Goal: Task Accomplishment & Management: Use online tool/utility

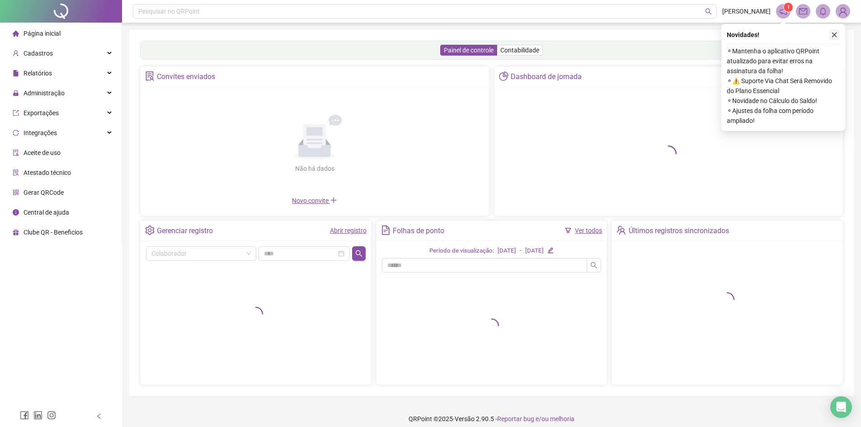
click at [836, 34] on icon "close" at bounding box center [835, 35] width 6 height 6
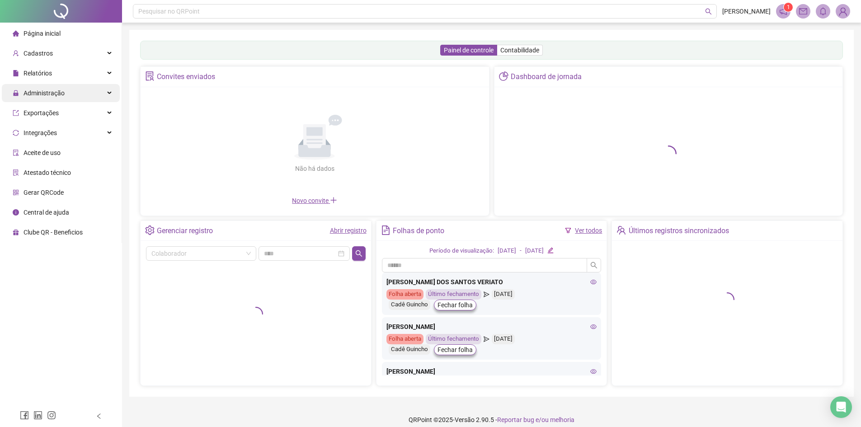
click at [56, 93] on span "Administração" at bounding box center [44, 93] width 41 height 7
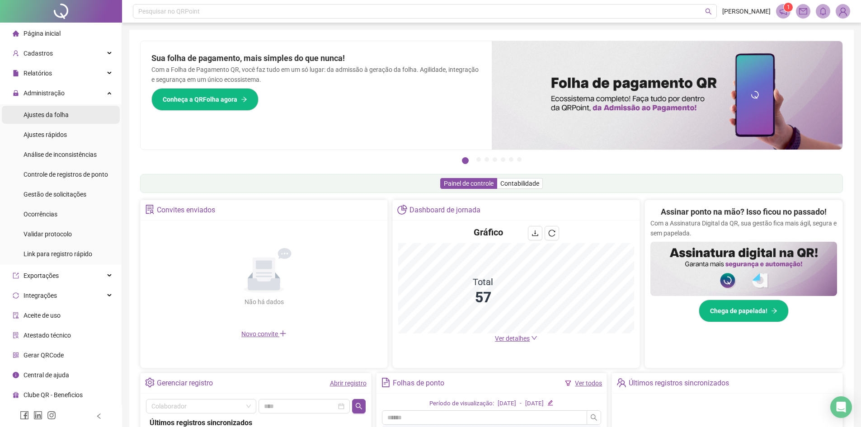
click at [43, 118] on span "Ajustes da folha" at bounding box center [46, 114] width 45 height 7
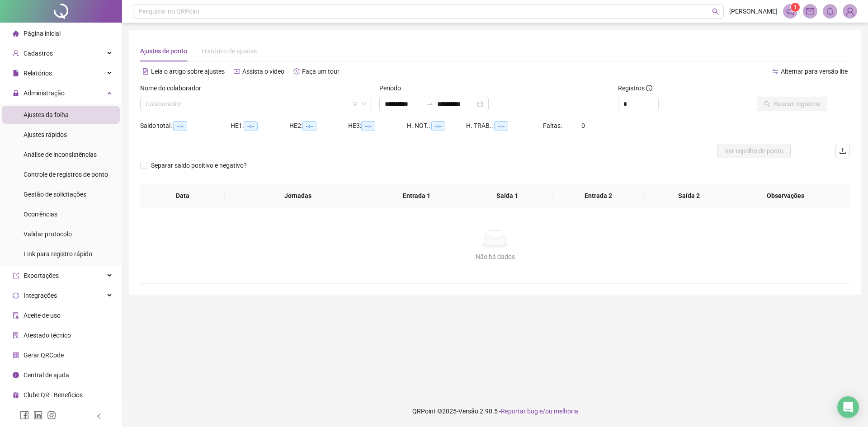
type input "**********"
click at [227, 103] on input "search" at bounding box center [252, 104] width 213 height 14
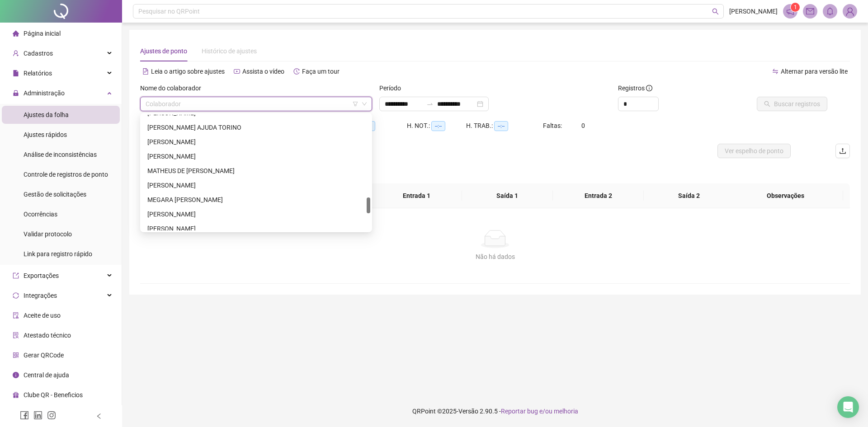
scroll to position [497, 0]
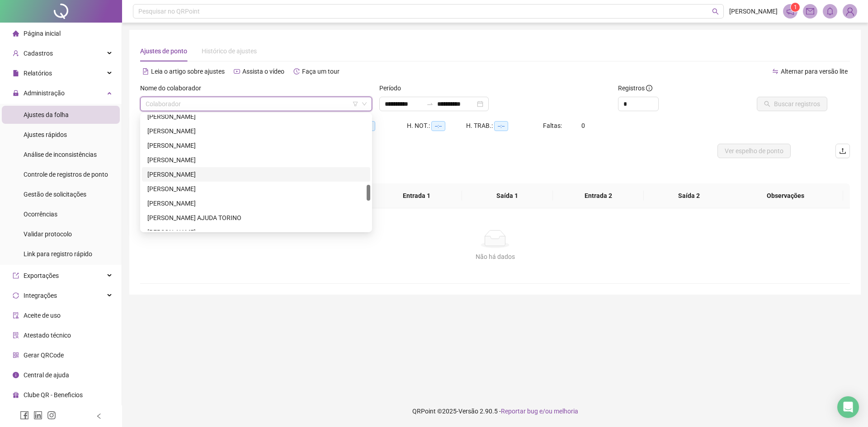
click at [187, 176] on div "[PERSON_NAME]" at bounding box center [255, 175] width 217 height 10
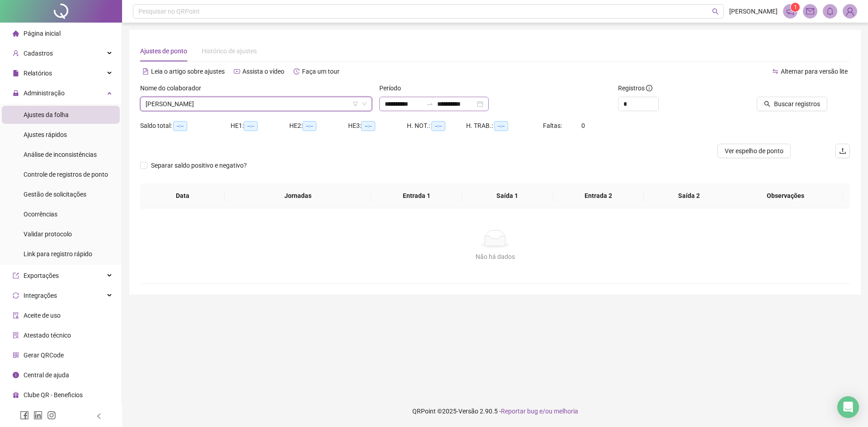
click at [489, 104] on div "**********" at bounding box center [433, 104] width 109 height 14
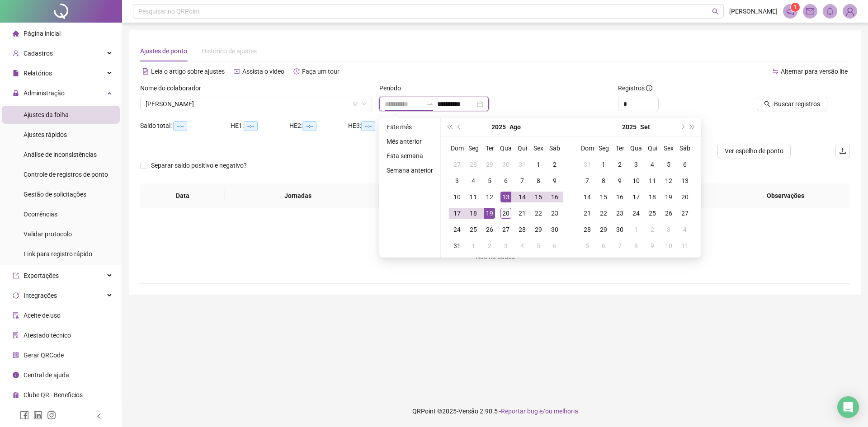
type input "**********"
click at [509, 208] on div "20" at bounding box center [506, 213] width 11 height 11
type input "**********"
click at [506, 211] on div "20" at bounding box center [506, 213] width 11 height 11
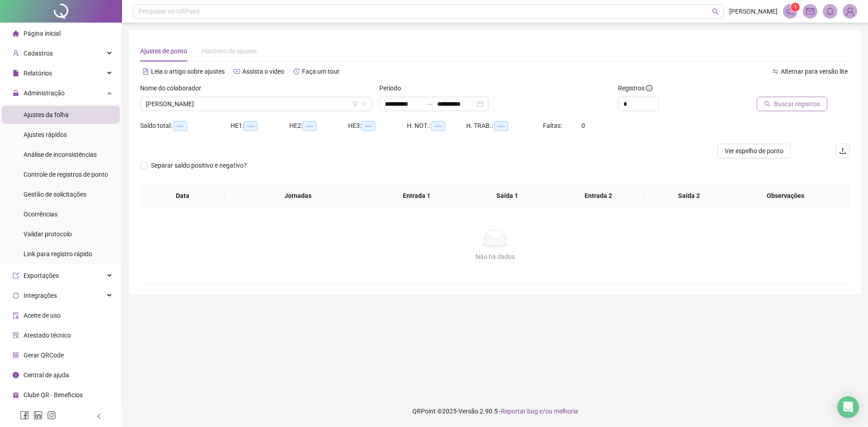
click at [801, 106] on span "Buscar registros" at bounding box center [797, 104] width 46 height 10
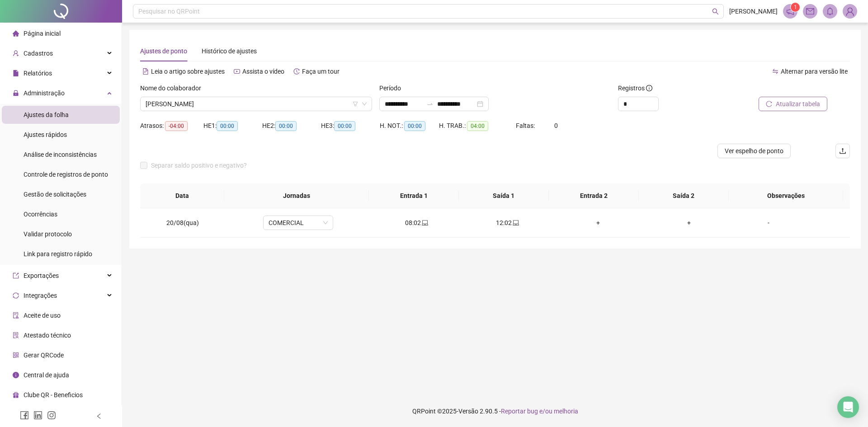
drag, startPoint x: 789, startPoint y: 89, endPoint x: 785, endPoint y: 95, distance: 6.5
click at [789, 90] on div at bounding box center [783, 90] width 90 height 14
click at [784, 101] on span "Atualizar tabela" at bounding box center [798, 104] width 44 height 10
click at [47, 142] on div "Ajustes rápidos" at bounding box center [45, 135] width 43 height 18
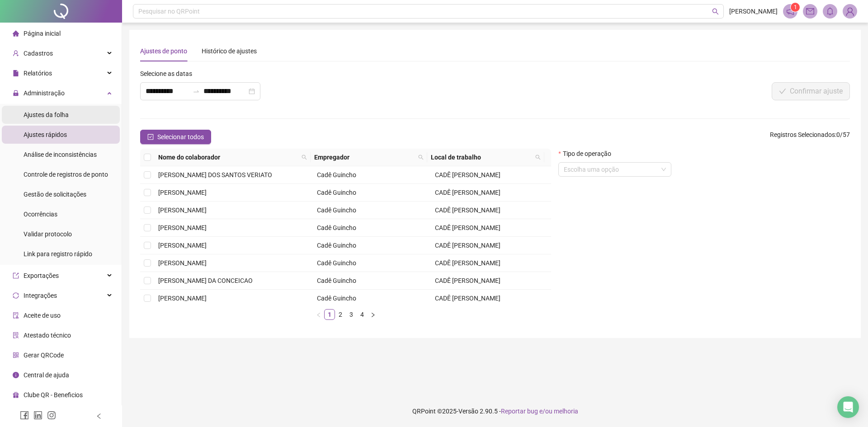
click at [53, 110] on div "Ajustes da folha" at bounding box center [46, 115] width 45 height 18
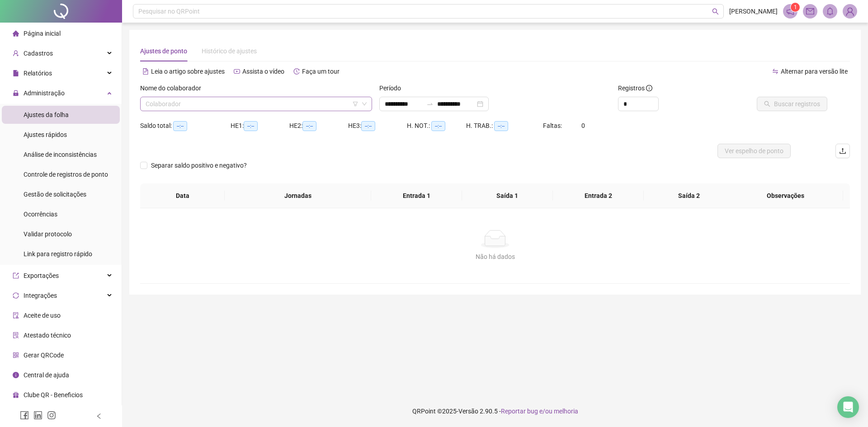
click at [236, 107] on input "search" at bounding box center [252, 104] width 213 height 14
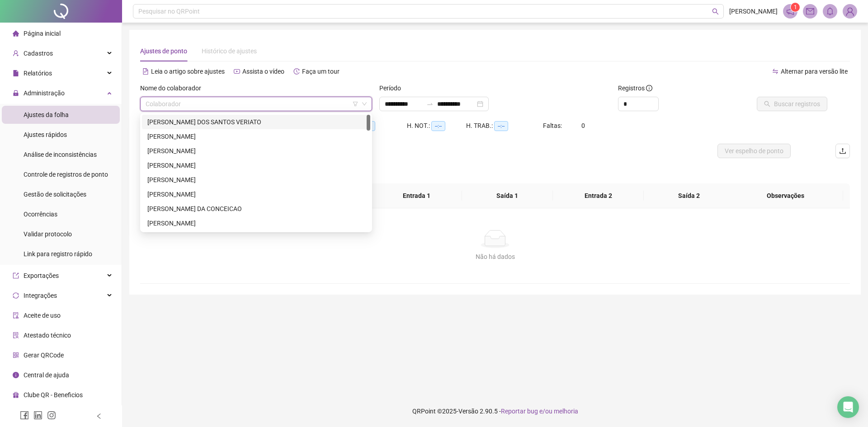
click at [222, 123] on div "[PERSON_NAME] DOS SANTOS VERIATO" at bounding box center [255, 122] width 217 height 10
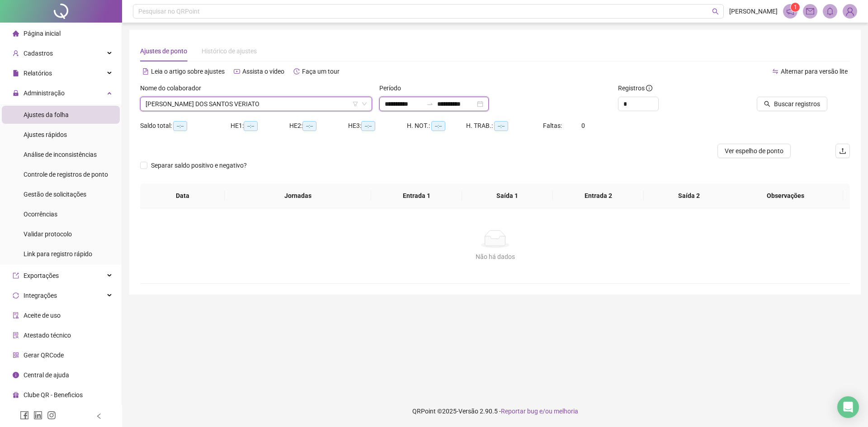
click at [475, 104] on input "**********" at bounding box center [456, 104] width 38 height 10
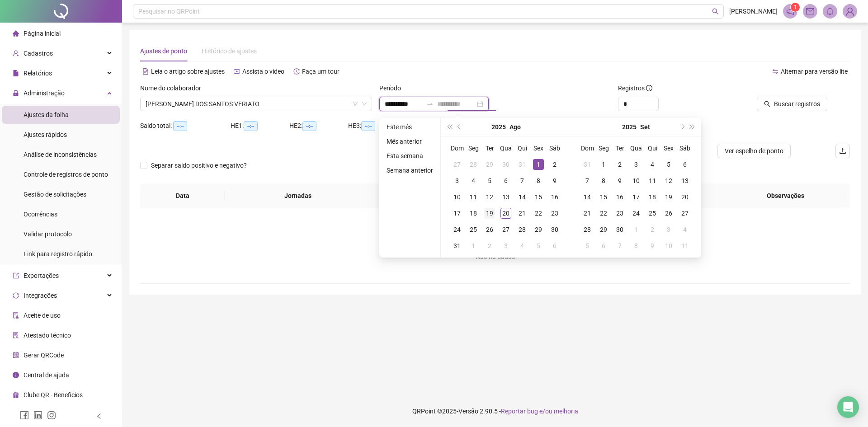
type input "**********"
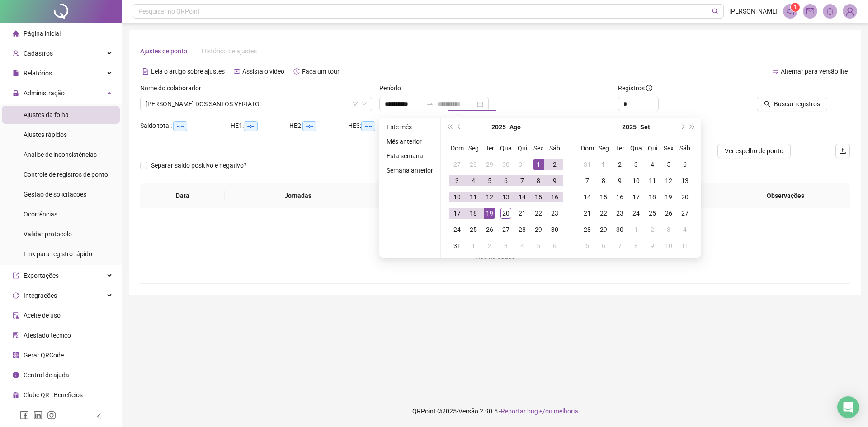
click at [494, 217] on td "19" at bounding box center [490, 213] width 16 height 16
type input "**********"
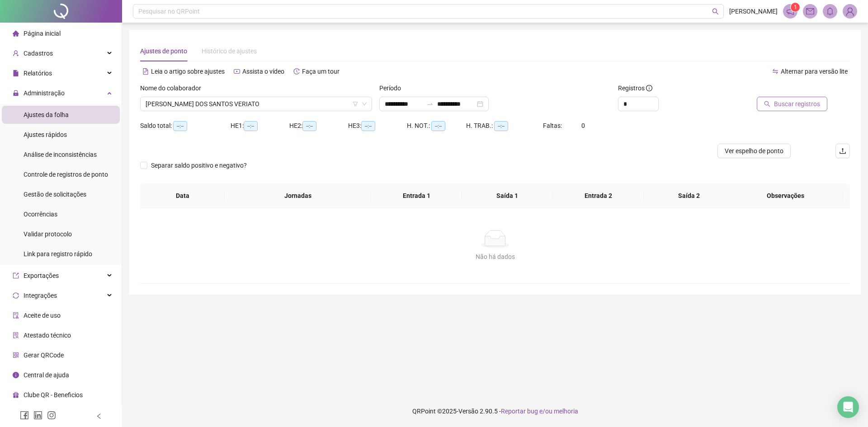
click at [807, 111] on button "Buscar registros" at bounding box center [792, 104] width 71 height 14
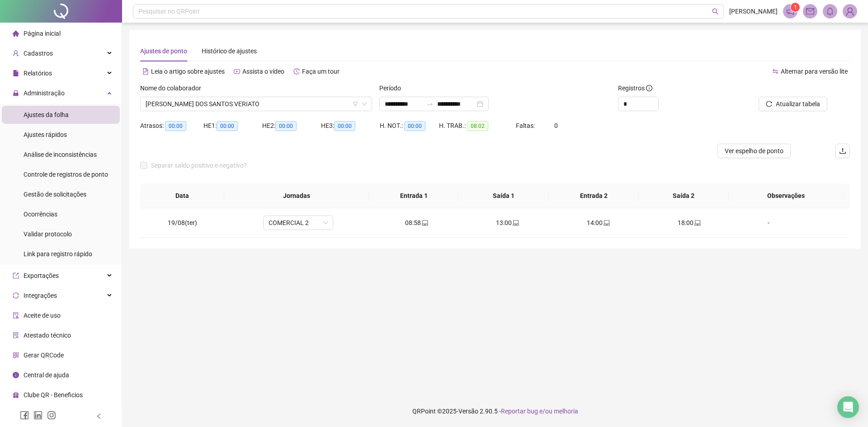
click at [199, 95] on div "Nome do colaborador" at bounding box center [256, 90] width 232 height 14
click at [202, 99] on span "[PERSON_NAME] DOS SANTOS VERIATO" at bounding box center [256, 104] width 221 height 14
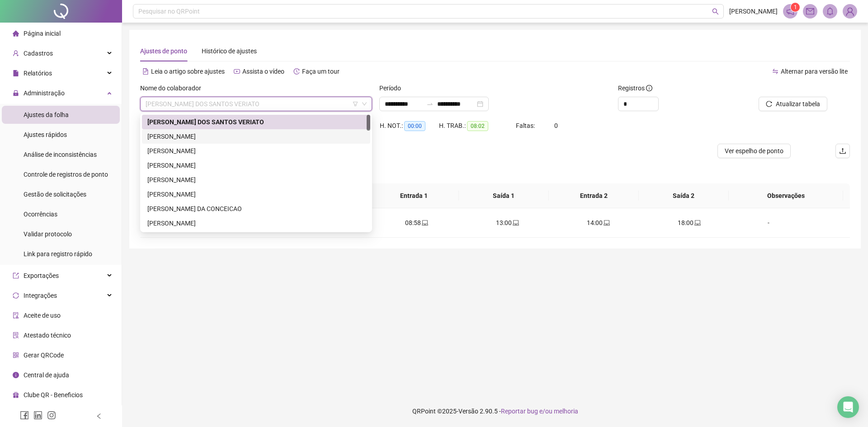
click at [210, 133] on div "[PERSON_NAME]" at bounding box center [255, 137] width 217 height 10
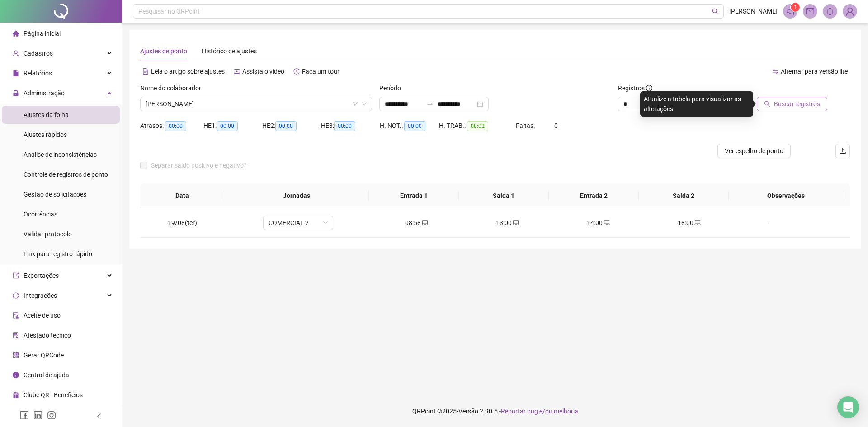
click at [780, 105] on span "Buscar registros" at bounding box center [797, 104] width 46 height 10
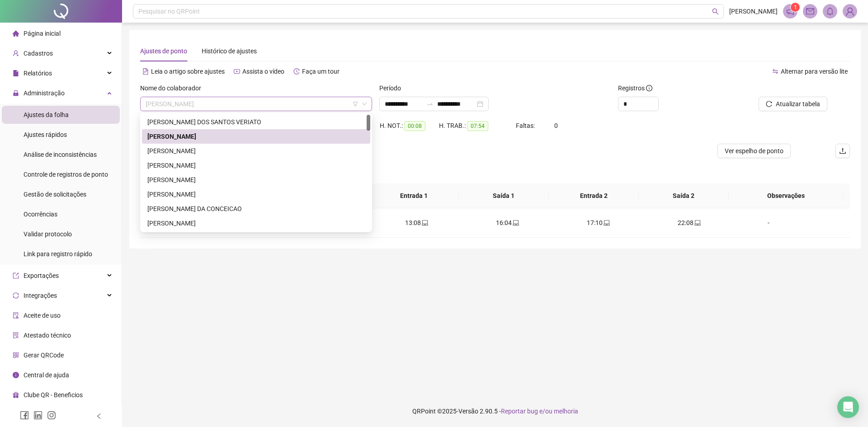
click at [209, 106] on span "[PERSON_NAME]" at bounding box center [256, 104] width 221 height 14
click at [207, 147] on div "[PERSON_NAME]" at bounding box center [255, 151] width 217 height 10
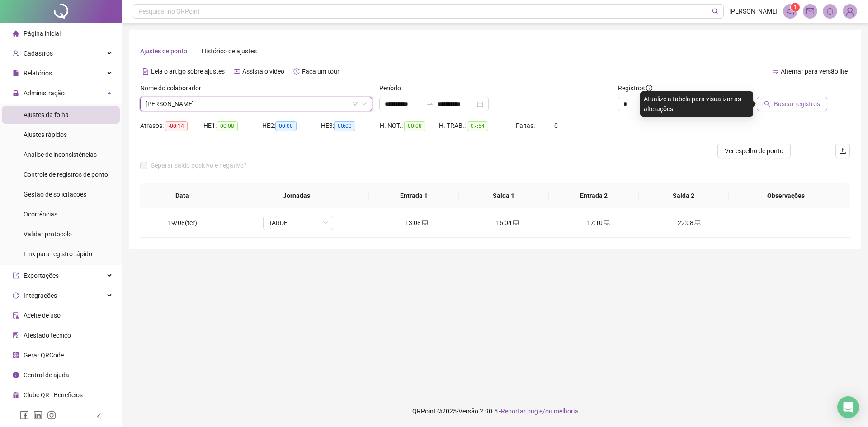
click at [806, 107] on span "Buscar registros" at bounding box center [797, 104] width 46 height 10
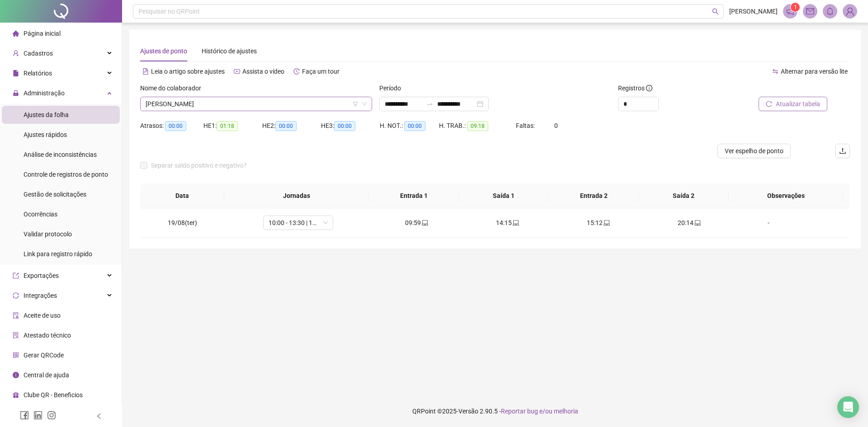
click at [187, 105] on span "[PERSON_NAME]" at bounding box center [256, 104] width 221 height 14
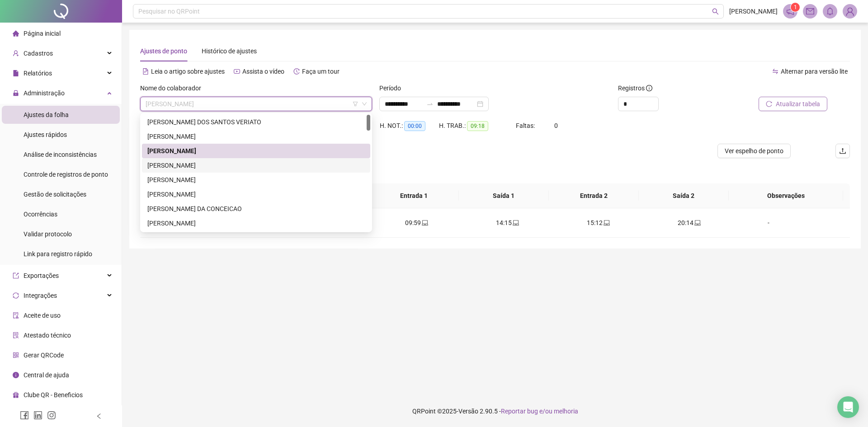
click at [199, 163] on div "[PERSON_NAME]" at bounding box center [255, 166] width 217 height 10
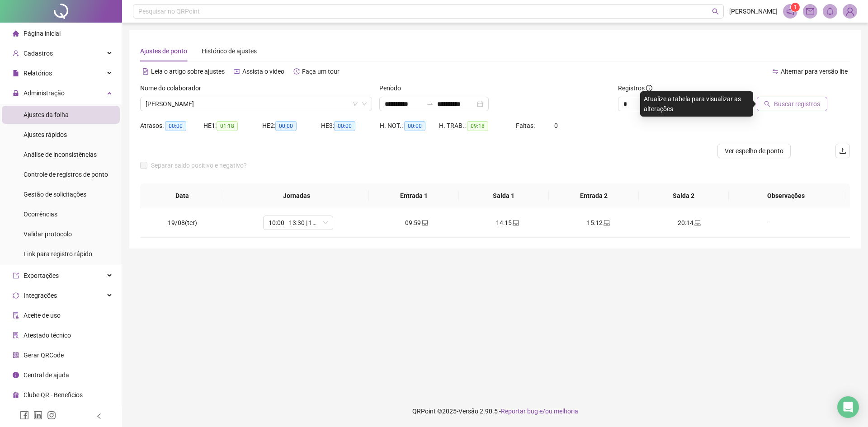
click at [780, 102] on span "Buscar registros" at bounding box center [797, 104] width 46 height 10
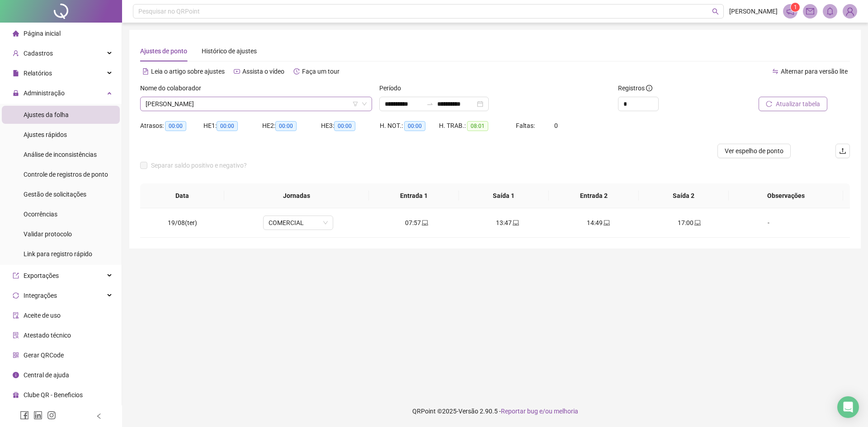
click at [275, 107] on span "[PERSON_NAME]" at bounding box center [256, 104] width 221 height 14
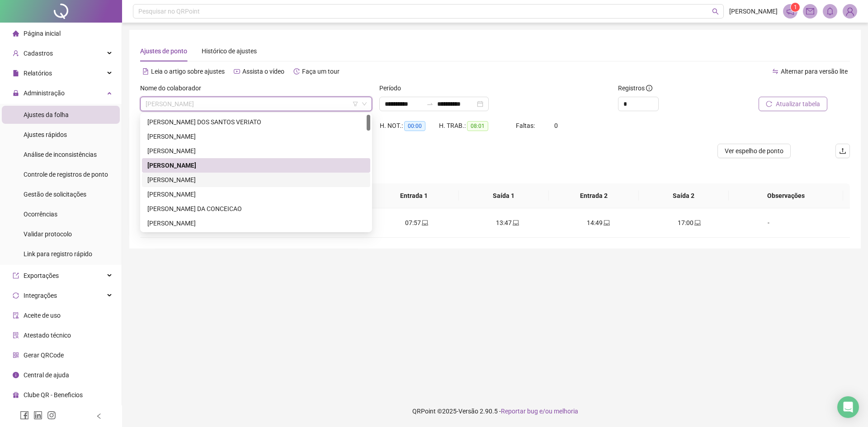
click at [199, 178] on div "[PERSON_NAME]" at bounding box center [255, 180] width 217 height 10
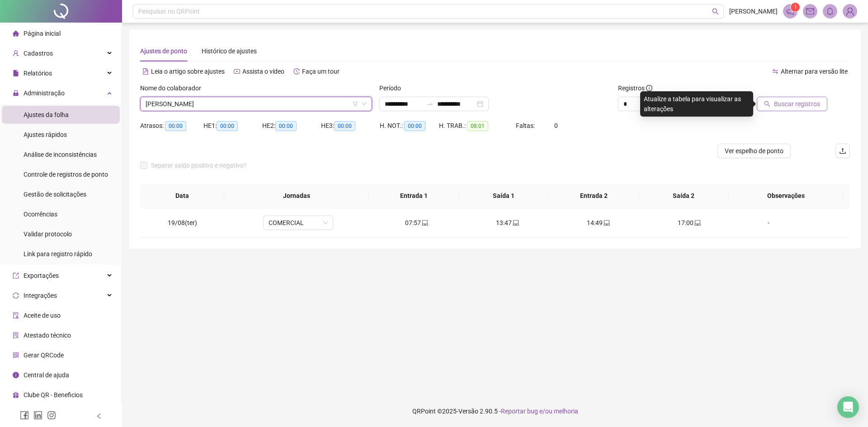
click at [796, 104] on span "Buscar registros" at bounding box center [797, 104] width 46 height 10
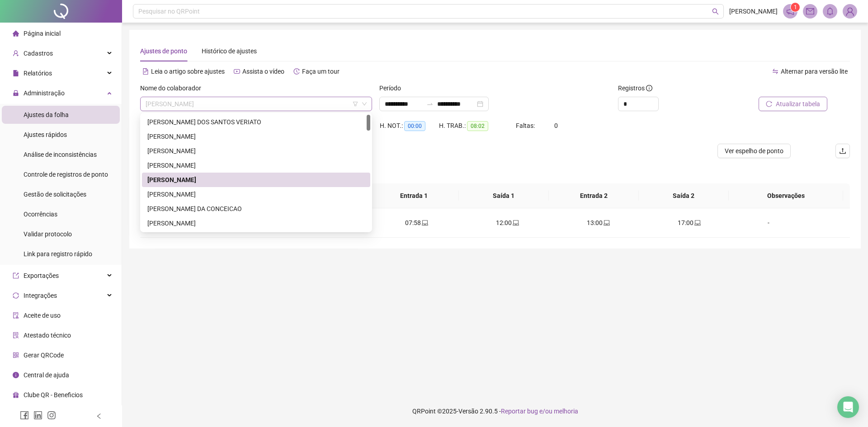
click at [218, 104] on span "[PERSON_NAME]" at bounding box center [256, 104] width 221 height 14
click at [206, 200] on div "[PERSON_NAME]" at bounding box center [256, 194] width 228 height 14
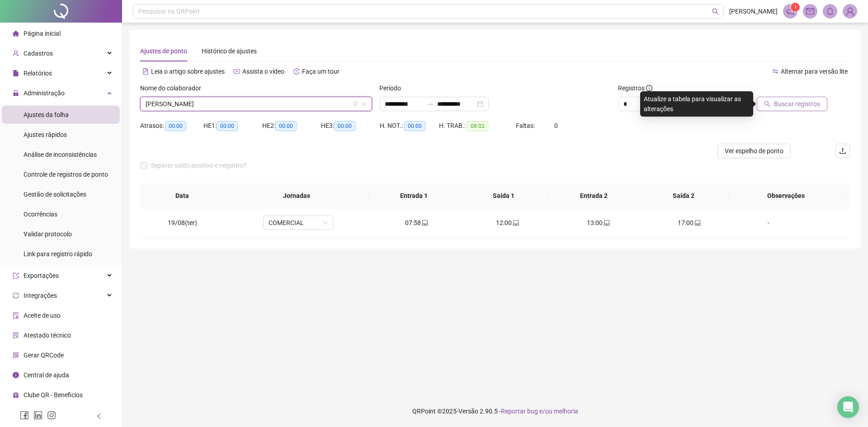
click at [784, 103] on span "Buscar registros" at bounding box center [797, 104] width 46 height 10
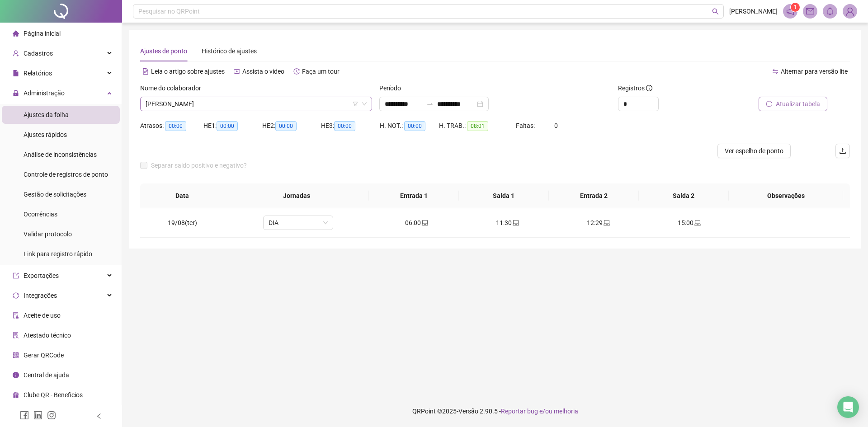
click at [259, 104] on span "[PERSON_NAME]" at bounding box center [256, 104] width 221 height 14
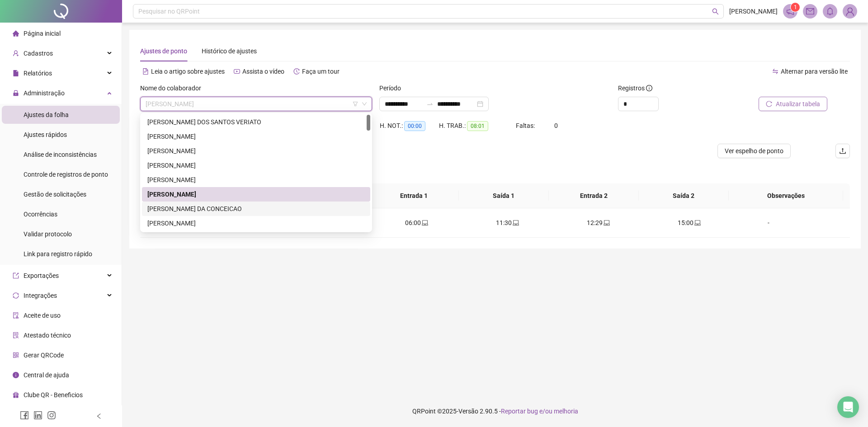
click at [226, 212] on div "[PERSON_NAME] DA CONCEICAO" at bounding box center [255, 209] width 217 height 10
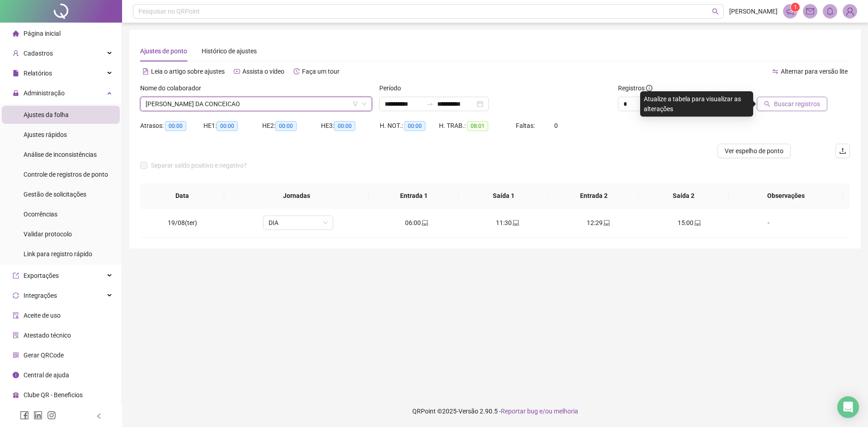
click at [804, 103] on span "Buscar registros" at bounding box center [797, 104] width 46 height 10
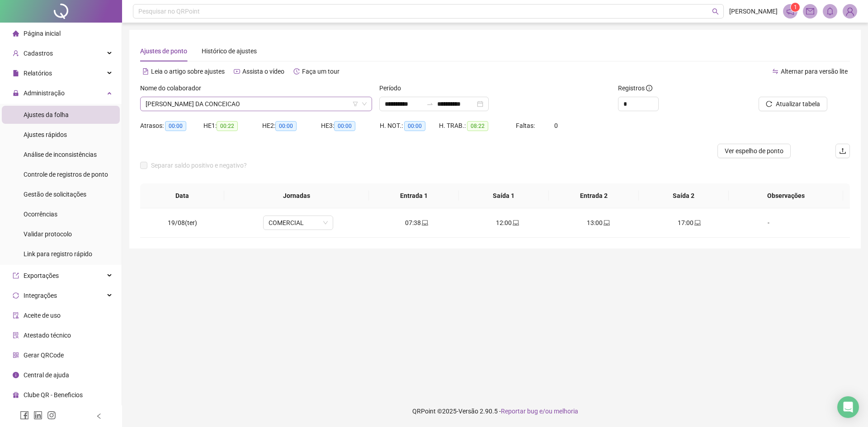
click at [246, 100] on span "[PERSON_NAME] DA CONCEICAO" at bounding box center [256, 104] width 221 height 14
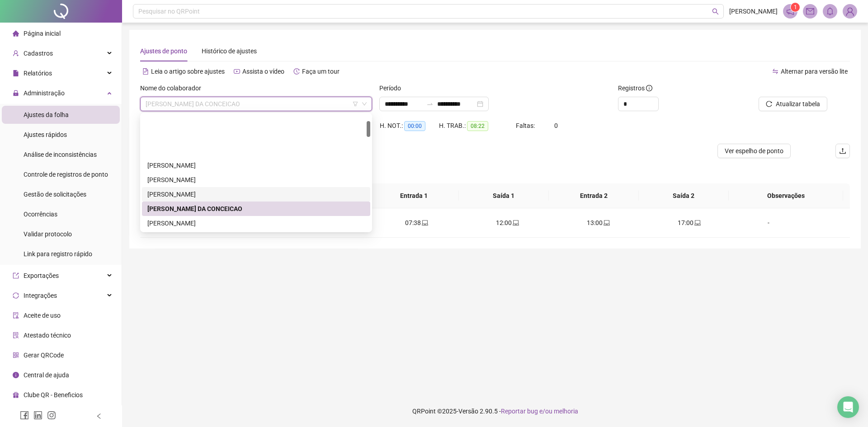
scroll to position [90, 0]
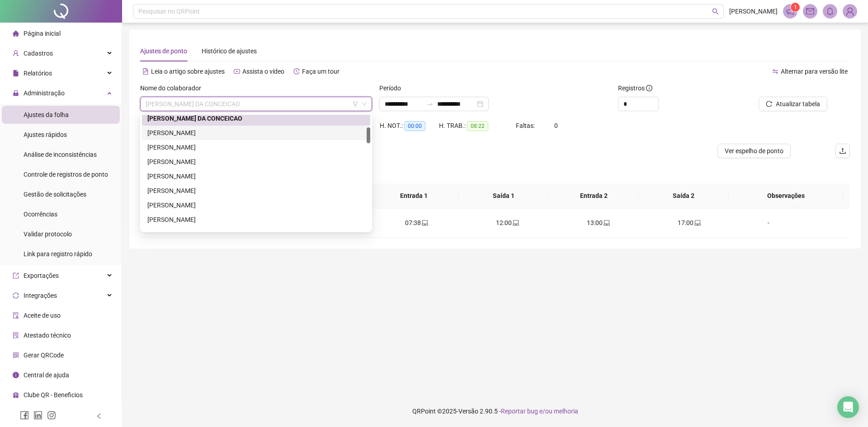
click at [202, 132] on div "[PERSON_NAME]" at bounding box center [255, 133] width 217 height 10
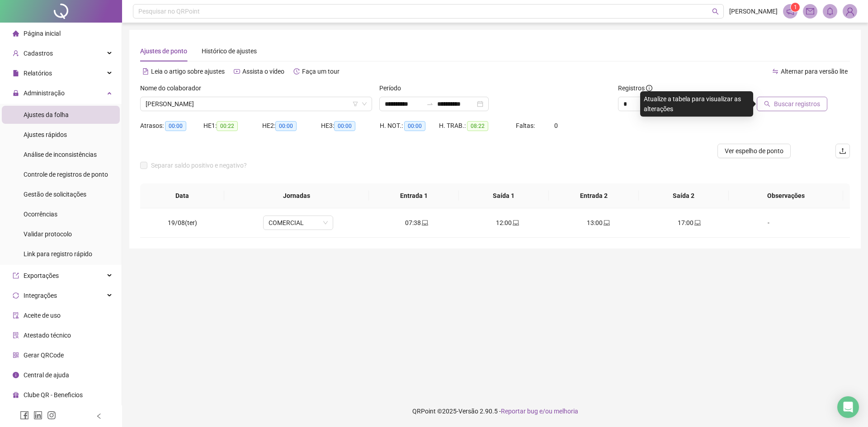
click at [796, 109] on span "Buscar registros" at bounding box center [797, 104] width 46 height 10
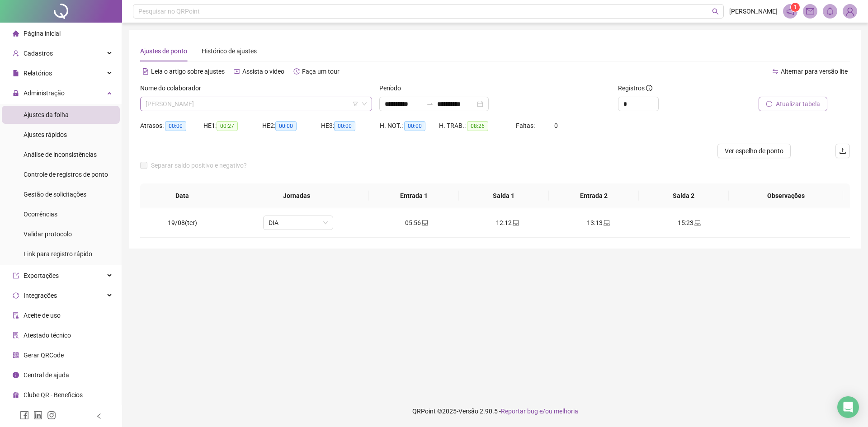
click at [189, 103] on span "[PERSON_NAME]" at bounding box center [256, 104] width 221 height 14
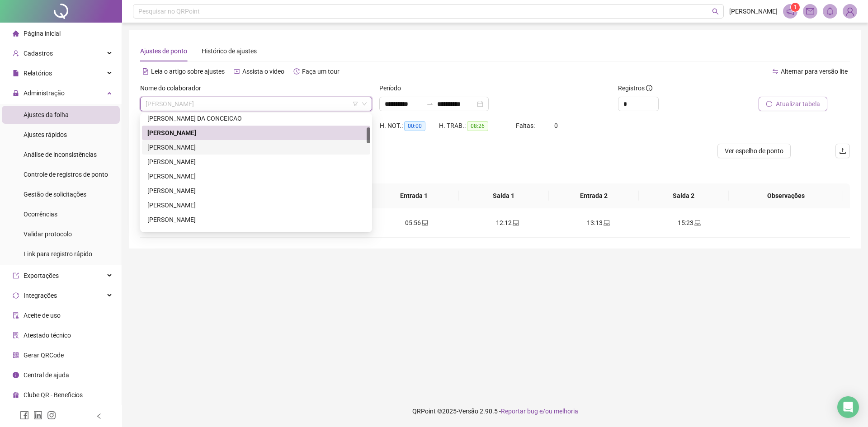
click at [199, 147] on div "[PERSON_NAME]" at bounding box center [255, 147] width 217 height 10
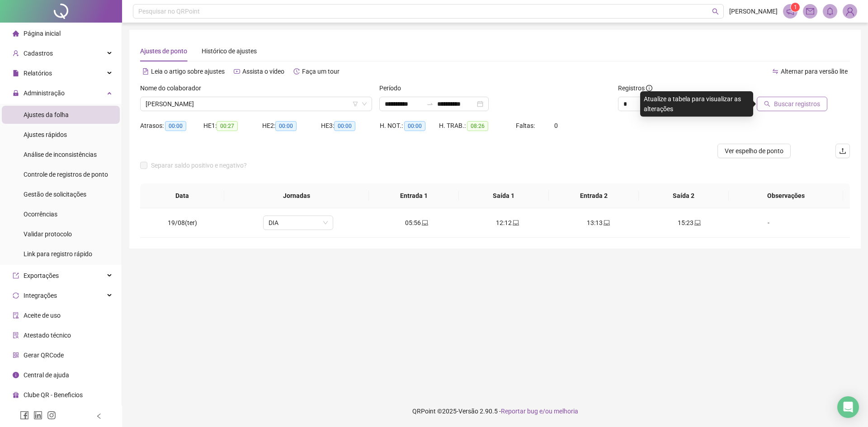
click at [775, 104] on button "Buscar registros" at bounding box center [792, 104] width 71 height 14
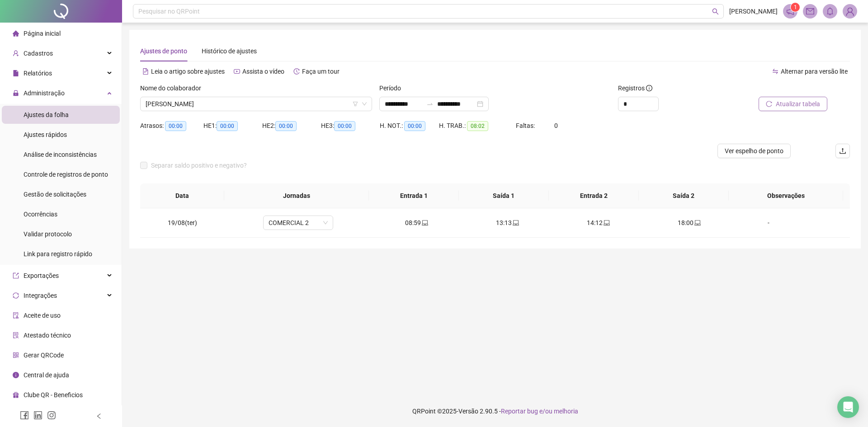
click at [779, 109] on span "Atualizar tabela" at bounding box center [798, 104] width 44 height 10
click at [513, 66] on div "Alternar para versão lite" at bounding box center [672, 71] width 355 height 14
click at [218, 107] on span "[PERSON_NAME]" at bounding box center [256, 104] width 221 height 14
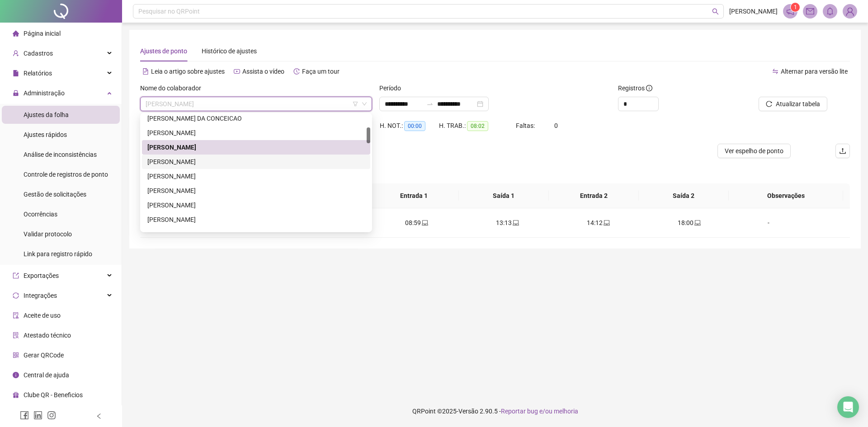
click at [232, 162] on div "[PERSON_NAME]" at bounding box center [255, 162] width 217 height 10
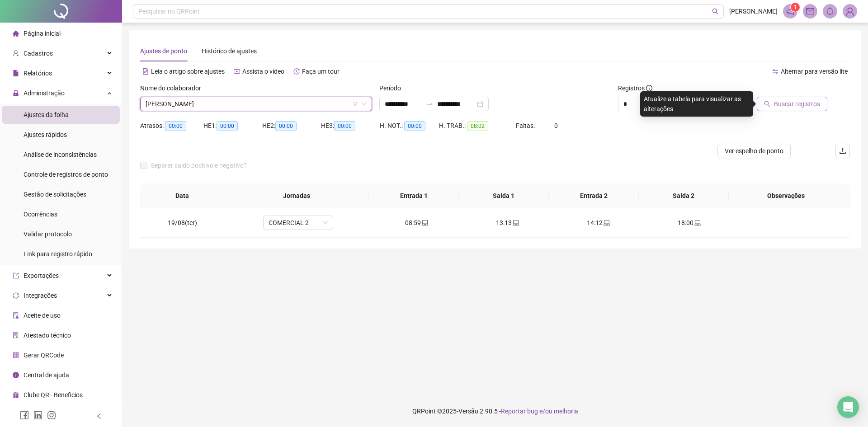
click at [812, 103] on span "Buscar registros" at bounding box center [797, 104] width 46 height 10
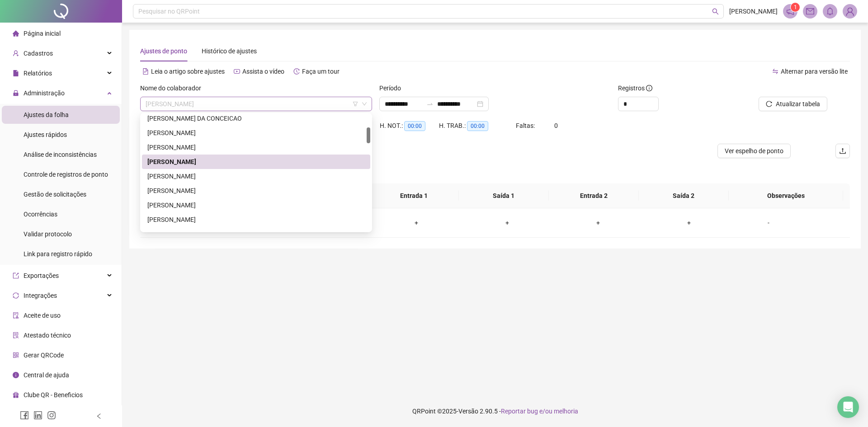
click at [222, 106] on span "[PERSON_NAME]" at bounding box center [256, 104] width 221 height 14
click at [225, 178] on div "[PERSON_NAME]" at bounding box center [255, 176] width 217 height 10
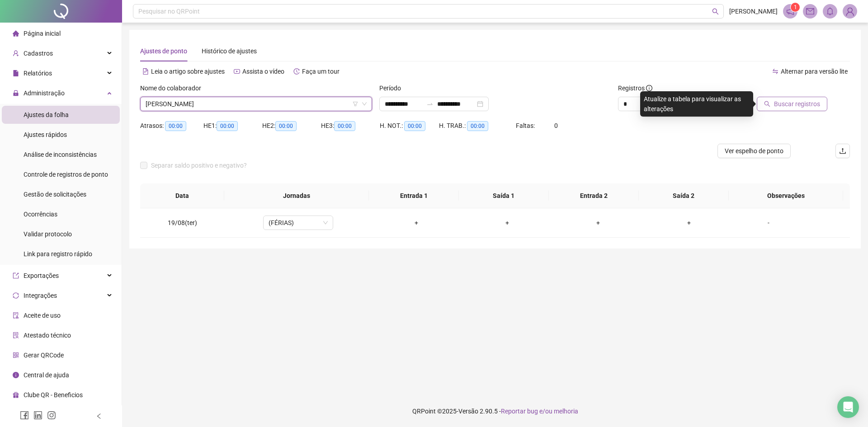
click at [790, 107] on span "Buscar registros" at bounding box center [797, 104] width 46 height 10
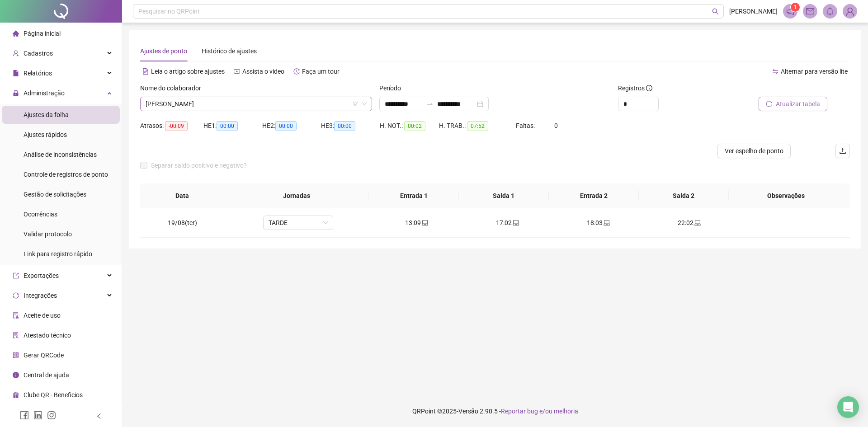
click at [233, 105] on span "[PERSON_NAME]" at bounding box center [256, 104] width 221 height 14
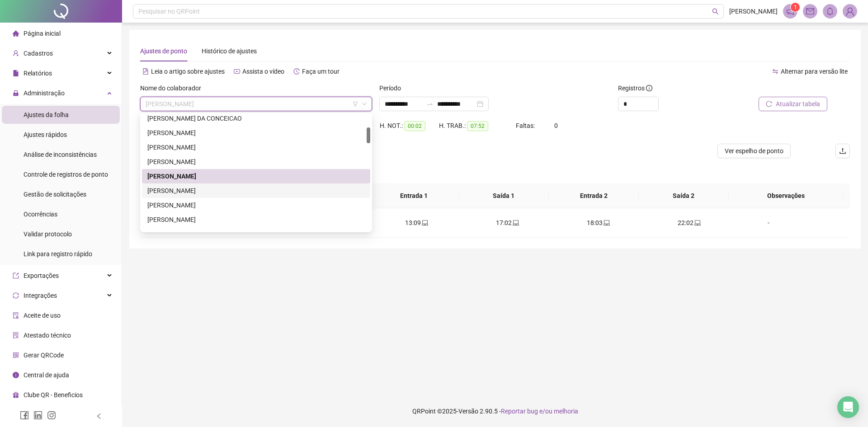
click at [240, 191] on div "[PERSON_NAME]" at bounding box center [255, 191] width 217 height 10
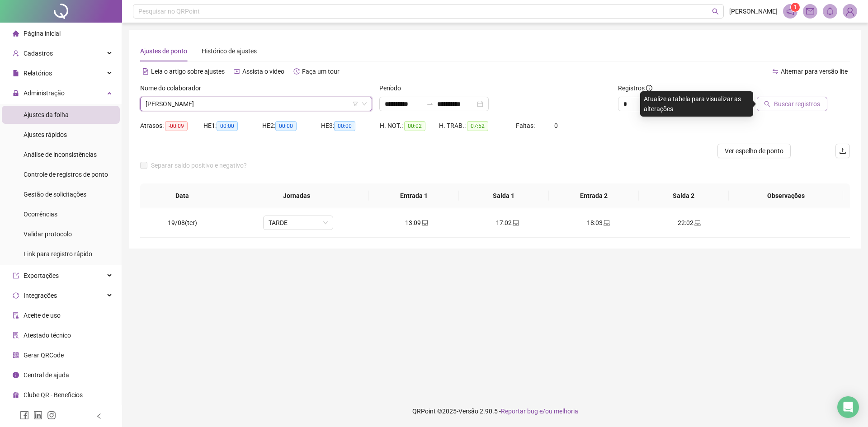
click at [781, 108] on span "Buscar registros" at bounding box center [797, 104] width 46 height 10
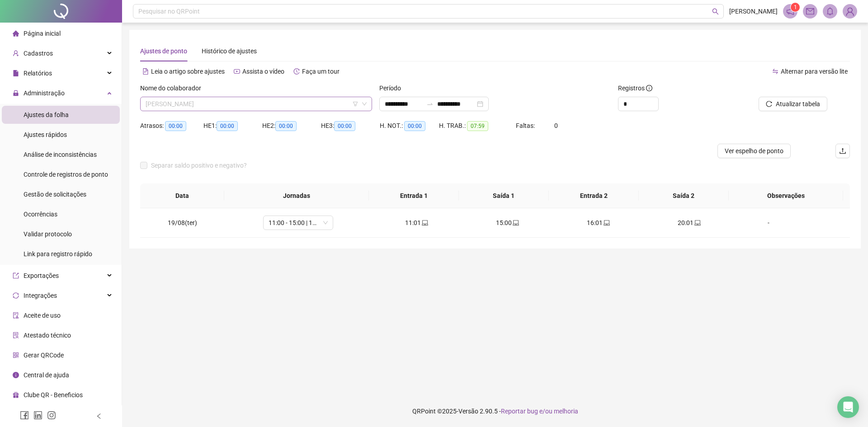
click at [231, 108] on span "[PERSON_NAME]" at bounding box center [256, 104] width 221 height 14
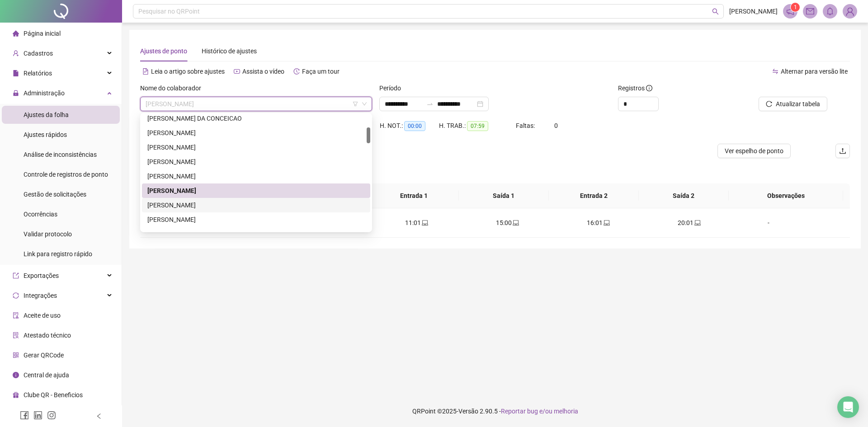
click at [221, 212] on div "[PERSON_NAME]" at bounding box center [256, 205] width 228 height 14
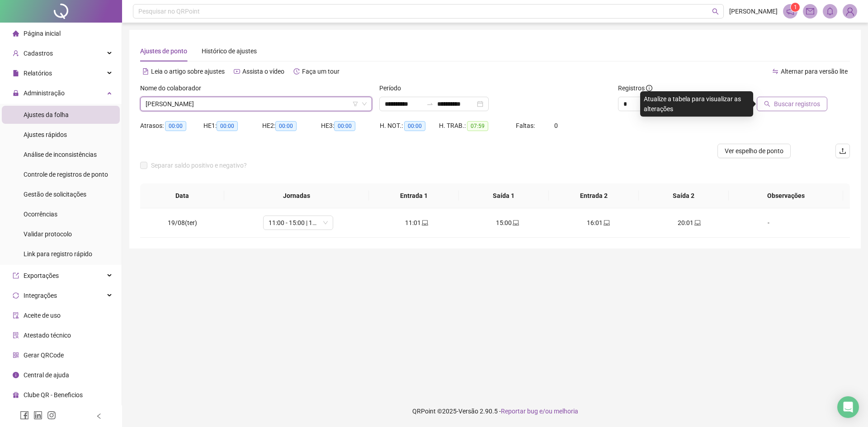
click at [794, 100] on span "Buscar registros" at bounding box center [797, 104] width 46 height 10
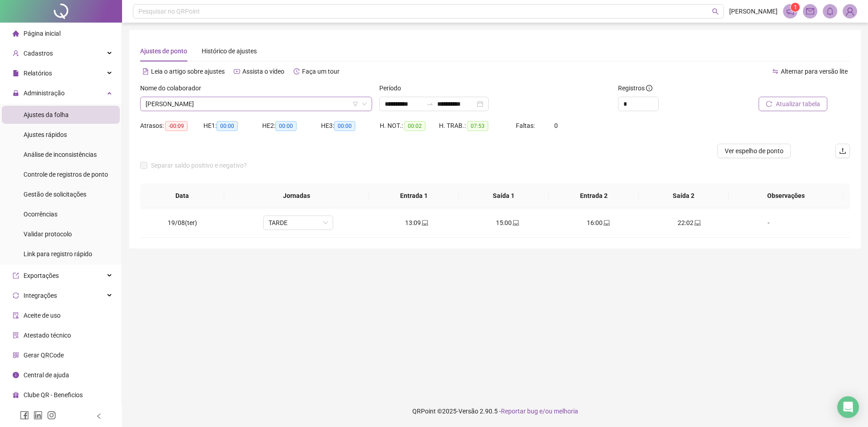
click at [237, 104] on span "[PERSON_NAME]" at bounding box center [256, 104] width 221 height 14
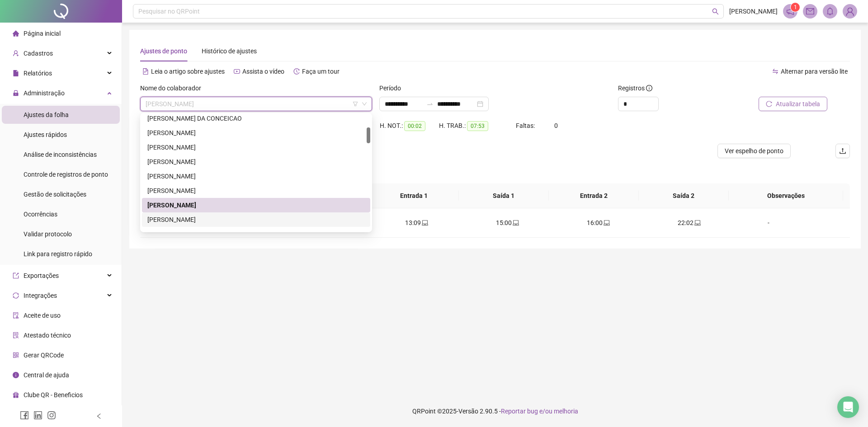
click at [249, 218] on div "[PERSON_NAME]" at bounding box center [255, 220] width 217 height 10
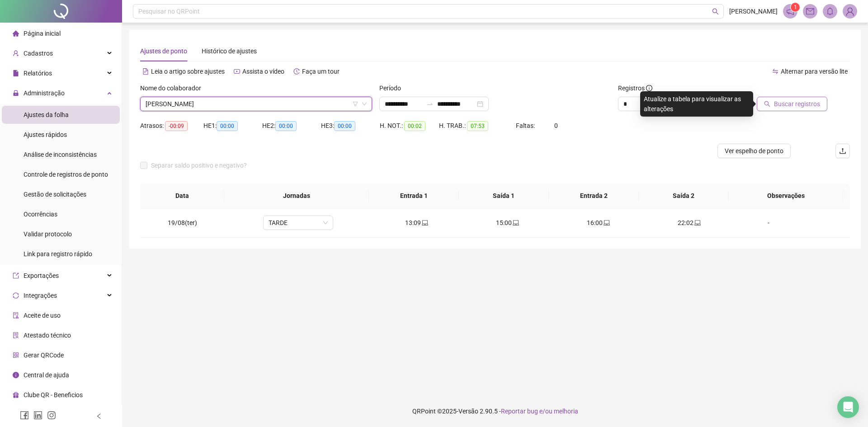
click at [785, 101] on span "Buscar registros" at bounding box center [797, 104] width 46 height 10
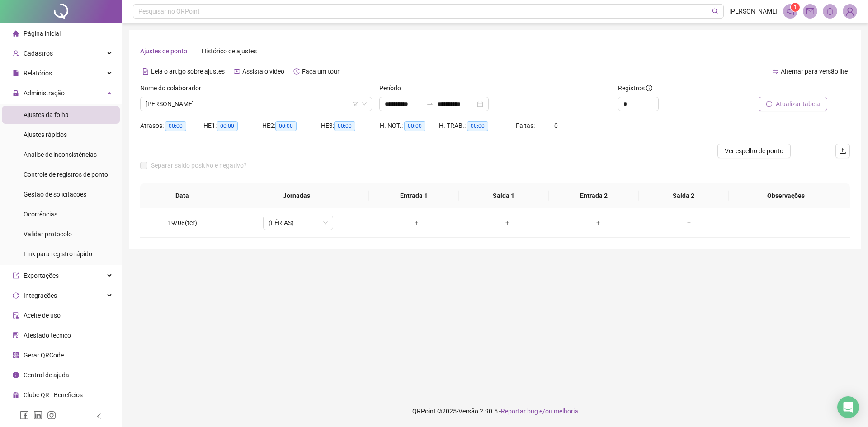
click at [203, 103] on span "[PERSON_NAME]" at bounding box center [256, 104] width 221 height 14
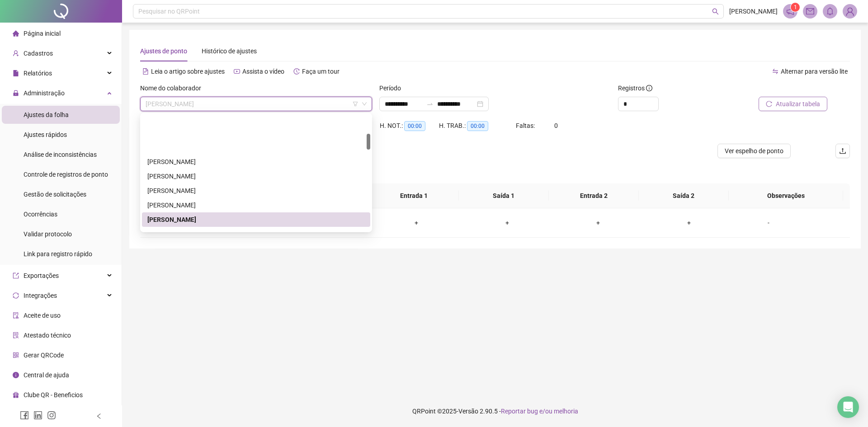
scroll to position [136, 0]
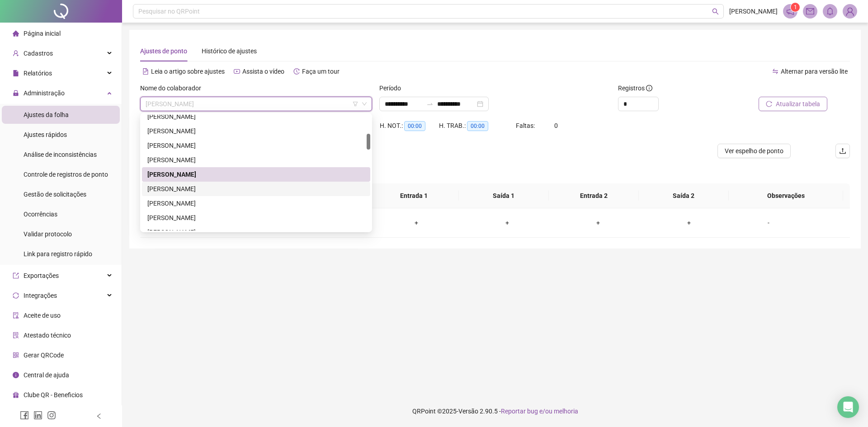
click at [222, 189] on div "[PERSON_NAME]" at bounding box center [255, 189] width 217 height 10
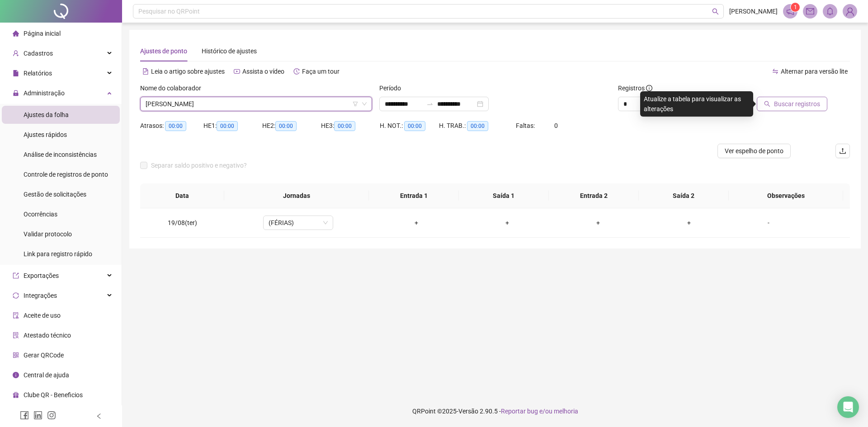
click at [788, 109] on button "Buscar registros" at bounding box center [792, 104] width 71 height 14
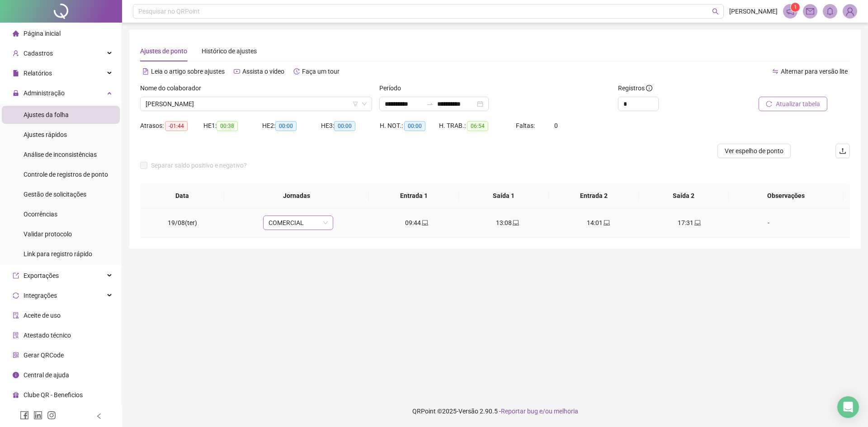
click at [299, 220] on span "COMERCIAL" at bounding box center [298, 223] width 59 height 14
click at [558, 325] on main "**********" at bounding box center [495, 209] width 732 height 359
click at [417, 224] on div "09:44" at bounding box center [416, 223] width 76 height 10
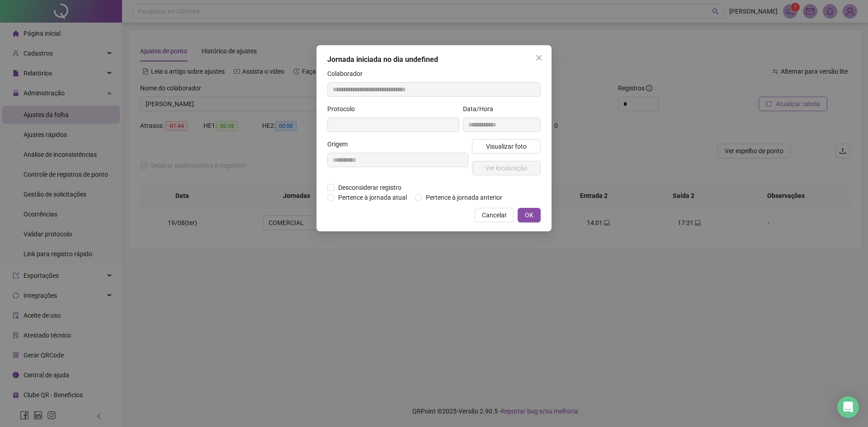
type input "**********"
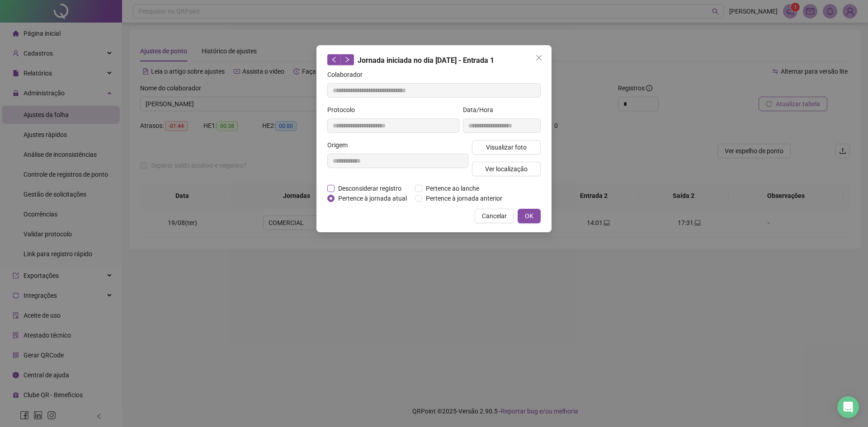
click at [368, 189] on span "Desconsiderar registro" at bounding box center [370, 189] width 71 height 10
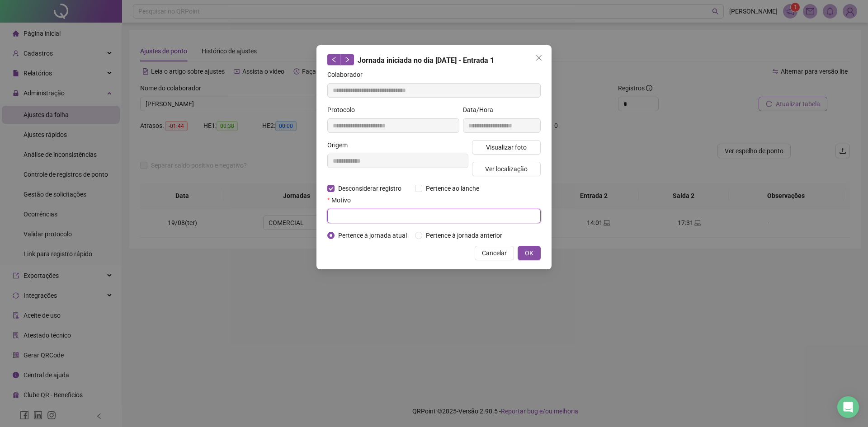
click at [374, 213] on input "text" at bounding box center [433, 216] width 213 height 14
type input "*"
click at [525, 256] on button "OK" at bounding box center [529, 253] width 23 height 14
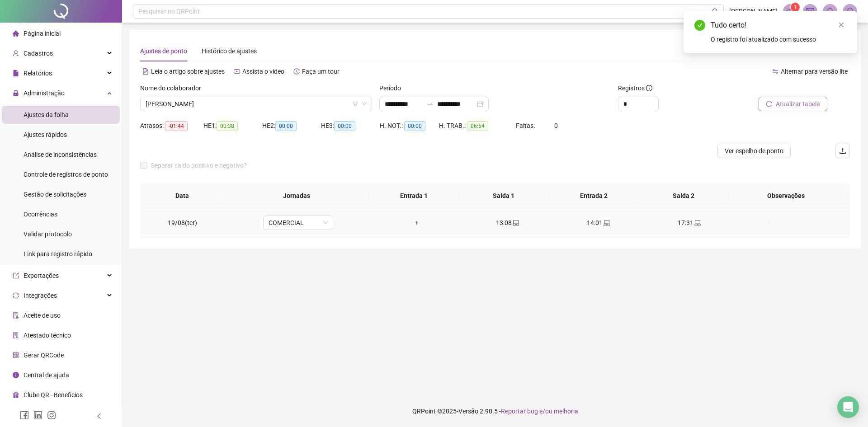
click at [413, 223] on div "+" at bounding box center [416, 223] width 76 height 10
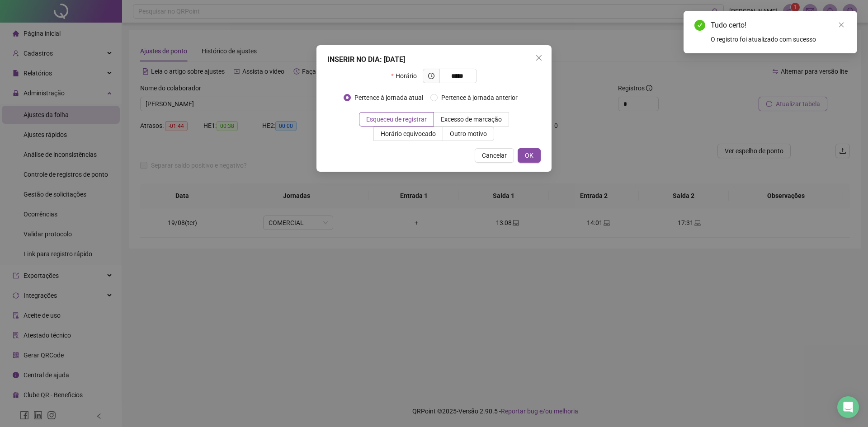
type input "*****"
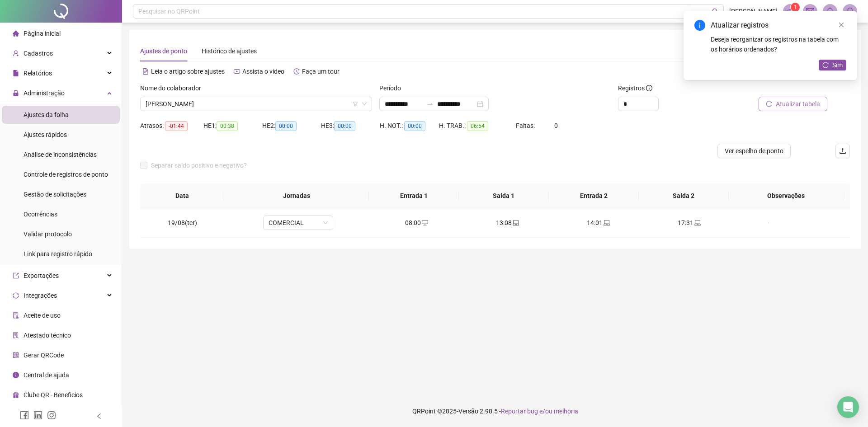
click at [813, 105] on span "Atualizar tabela" at bounding box center [798, 104] width 44 height 10
click at [834, 66] on span "Sim" at bounding box center [837, 65] width 10 height 10
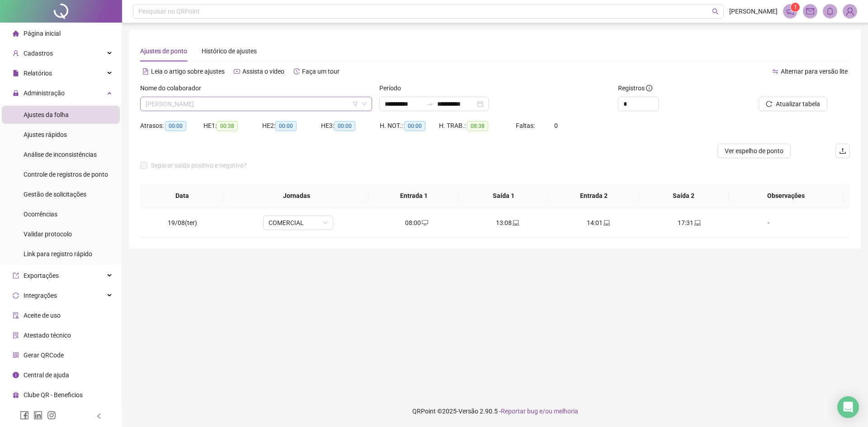
click at [208, 99] on span "[PERSON_NAME]" at bounding box center [256, 104] width 221 height 14
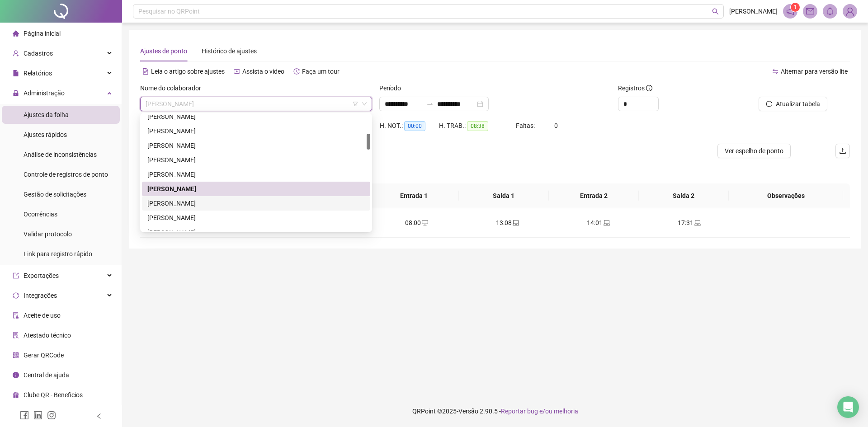
click at [213, 206] on div "[PERSON_NAME]" at bounding box center [255, 204] width 217 height 10
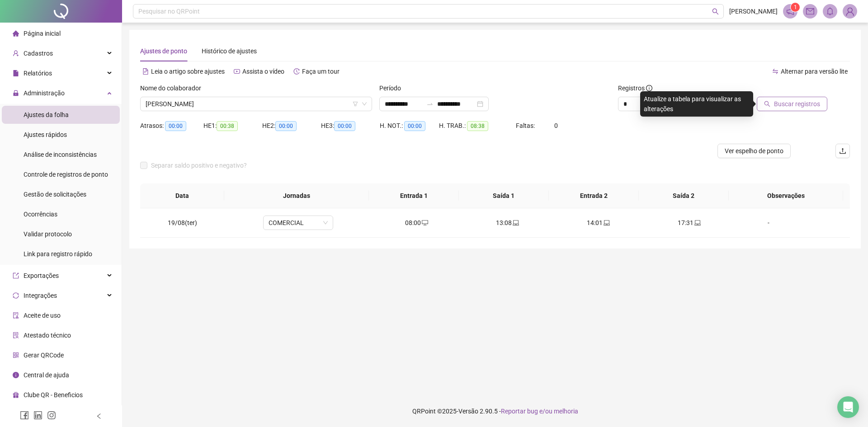
click at [804, 99] on button "Buscar registros" at bounding box center [792, 104] width 71 height 14
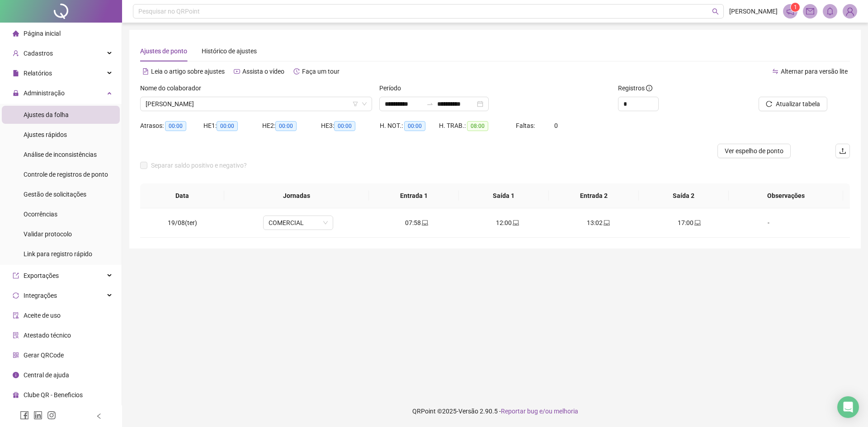
click at [563, 258] on main "**********" at bounding box center [495, 209] width 732 height 359
click at [223, 100] on span "[PERSON_NAME]" at bounding box center [256, 104] width 221 height 14
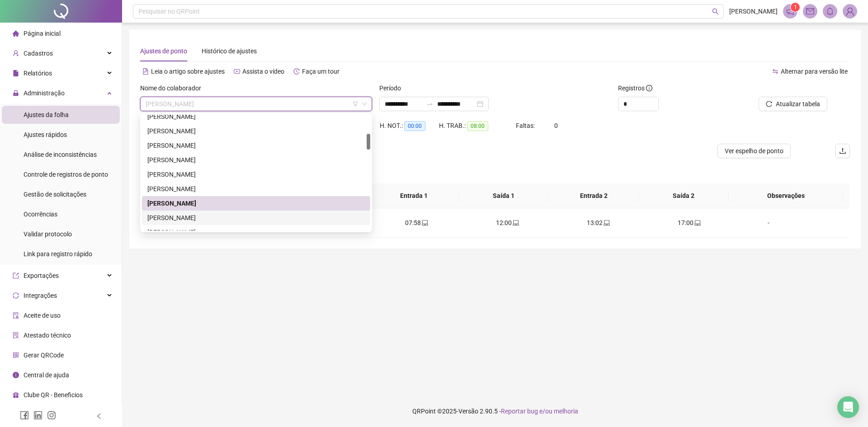
click at [220, 218] on div "[PERSON_NAME]" at bounding box center [255, 218] width 217 height 10
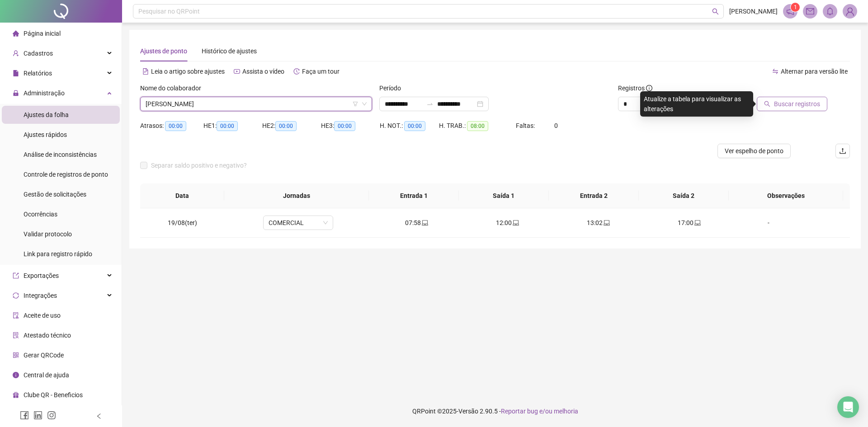
click at [780, 99] on button "Buscar registros" at bounding box center [792, 104] width 71 height 14
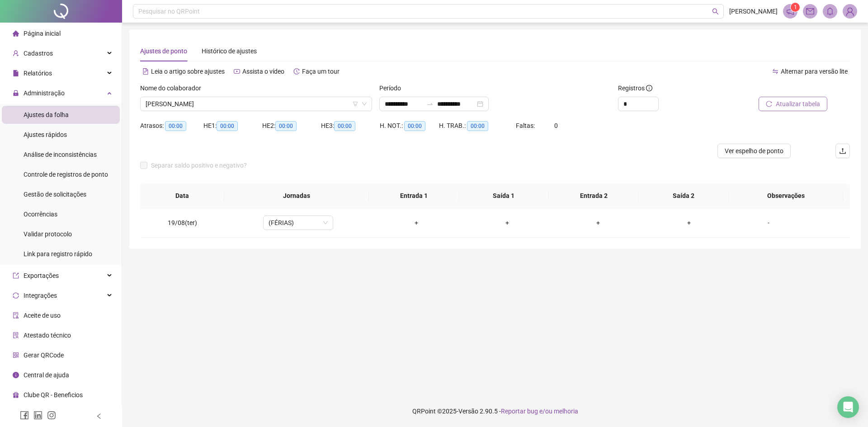
click at [777, 107] on span "Atualizar tabela" at bounding box center [798, 104] width 44 height 10
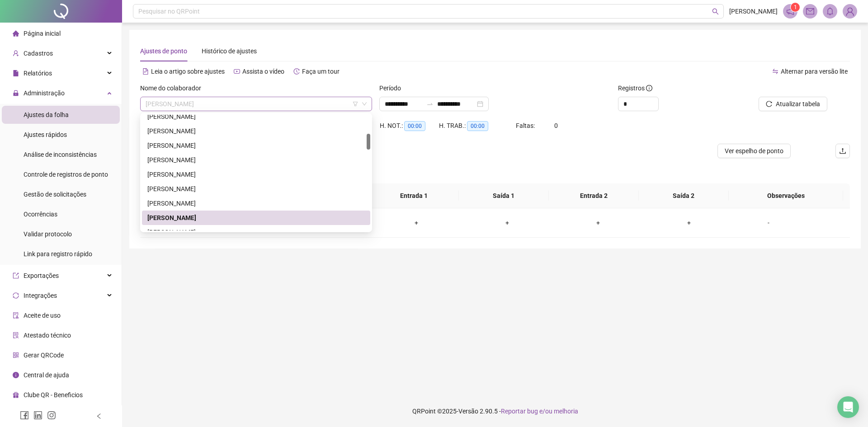
click at [198, 97] on span "[PERSON_NAME]" at bounding box center [256, 104] width 221 height 14
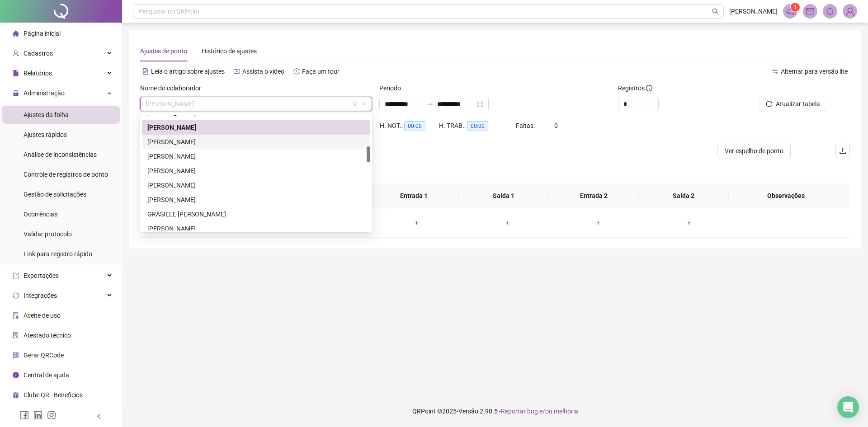
click at [200, 139] on div "[PERSON_NAME]" at bounding box center [255, 142] width 217 height 10
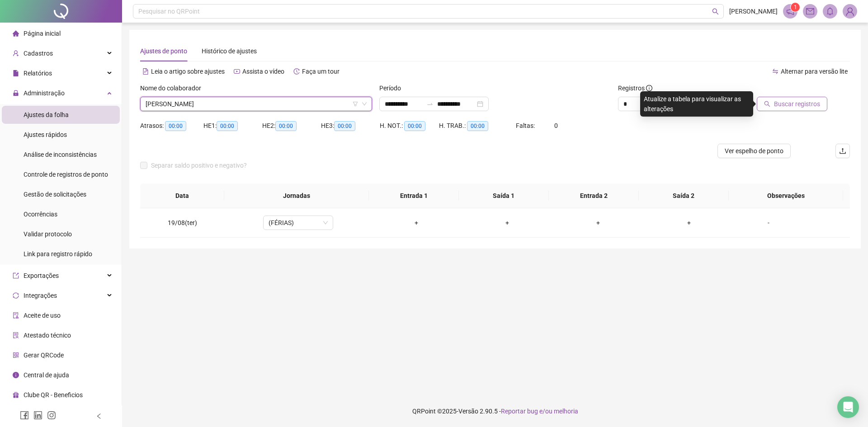
click at [773, 102] on button "Buscar registros" at bounding box center [792, 104] width 71 height 14
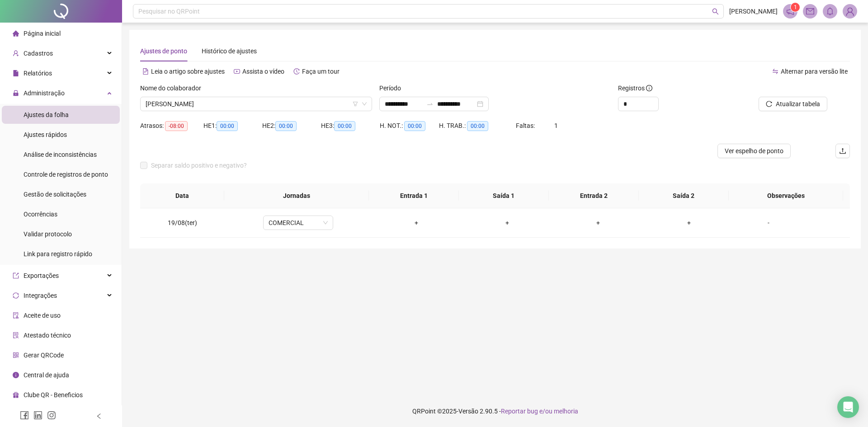
click at [193, 104] on span "[PERSON_NAME]" at bounding box center [256, 104] width 221 height 14
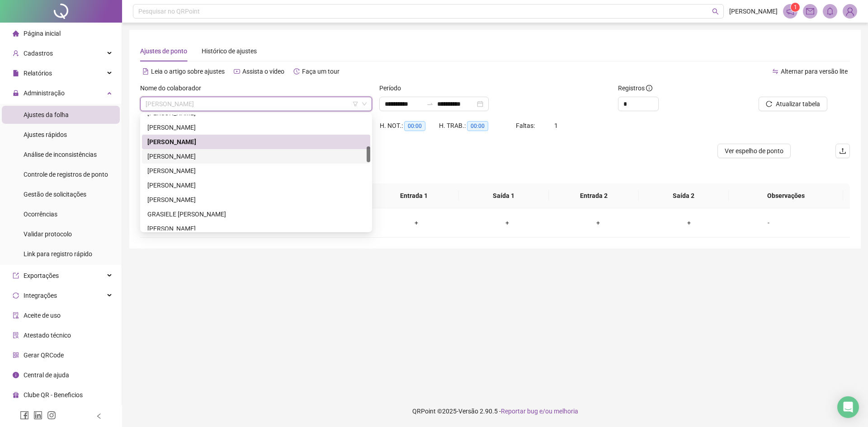
click at [218, 155] on div "[PERSON_NAME]" at bounding box center [255, 156] width 217 height 10
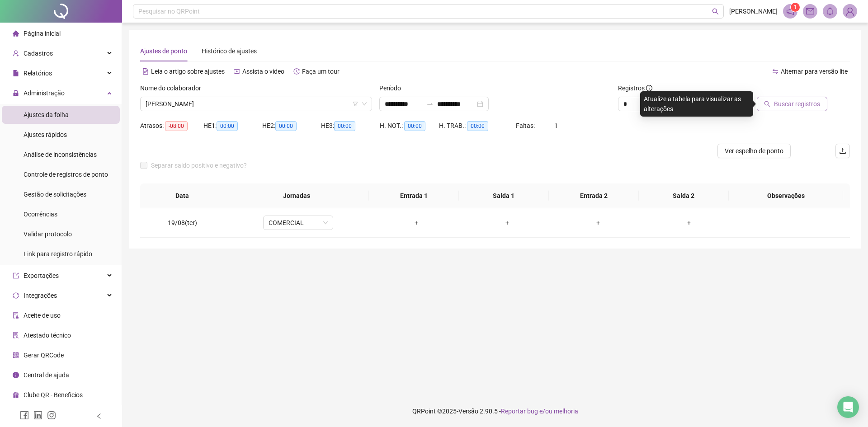
click at [785, 105] on span "Buscar registros" at bounding box center [797, 104] width 46 height 10
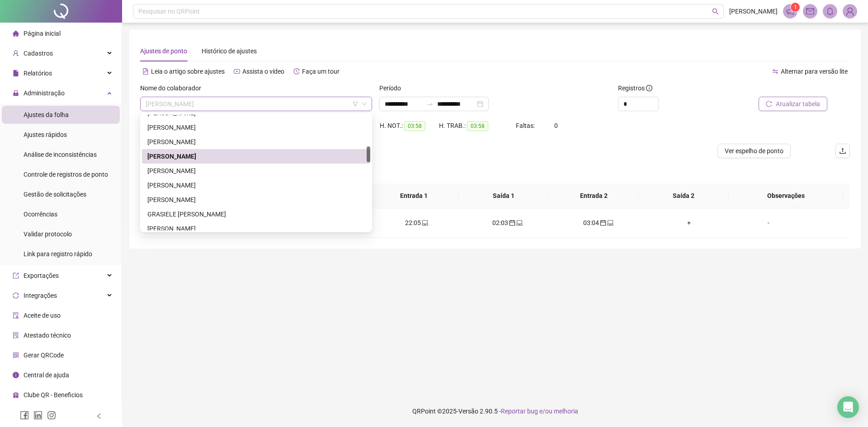
click at [219, 108] on span "[PERSON_NAME]" at bounding box center [256, 104] width 221 height 14
click at [203, 170] on div "[PERSON_NAME]" at bounding box center [255, 171] width 217 height 10
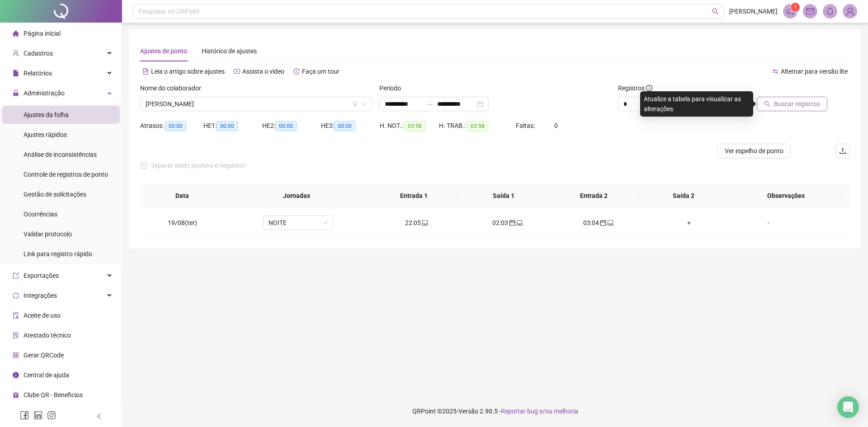
click at [792, 105] on span "Buscar registros" at bounding box center [797, 104] width 46 height 10
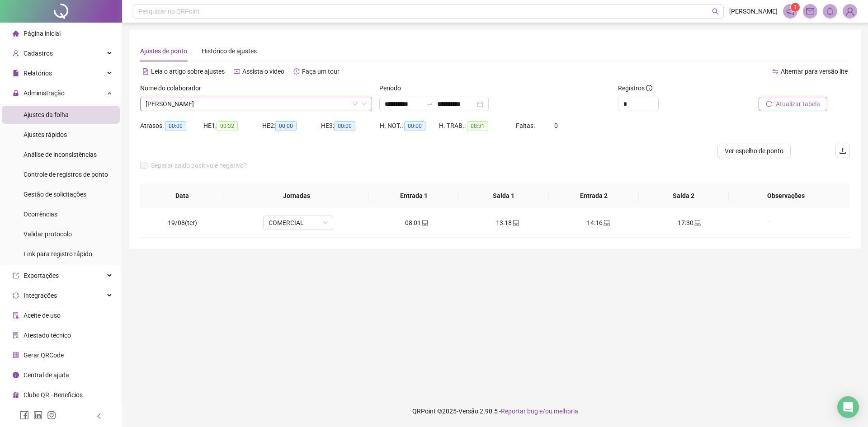
click at [210, 100] on span "[PERSON_NAME]" at bounding box center [256, 104] width 221 height 14
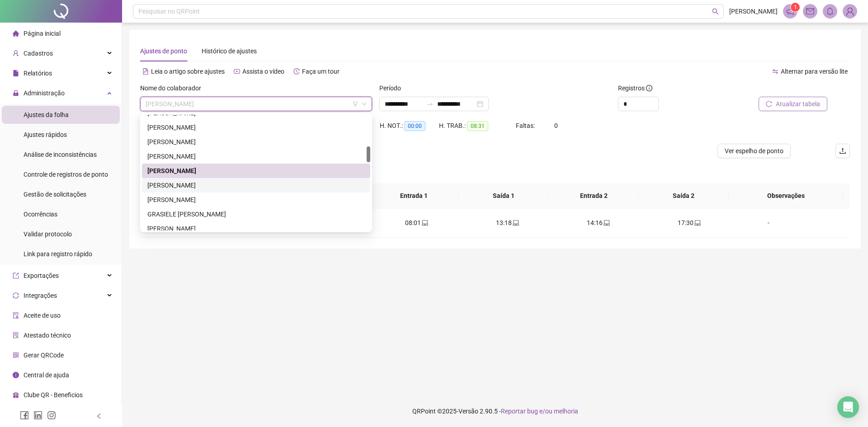
click at [205, 185] on div "[PERSON_NAME]" at bounding box center [255, 185] width 217 height 10
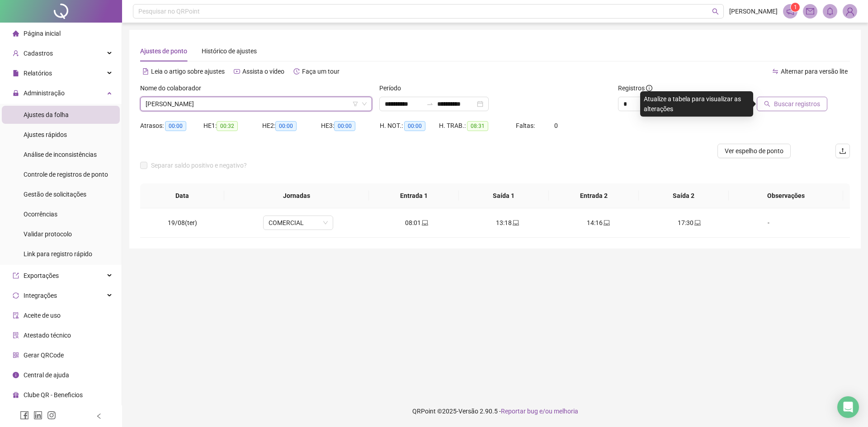
click at [789, 104] on span "Buscar registros" at bounding box center [797, 104] width 46 height 10
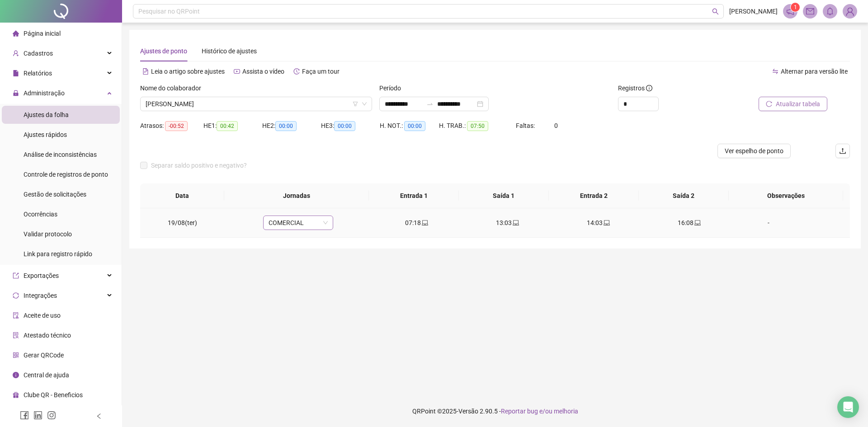
click at [282, 220] on span "COMERCIAL" at bounding box center [298, 223] width 59 height 14
click at [312, 303] on div "MANHÃ 07 ~16" at bounding box center [312, 301] width 76 height 10
click at [339, 201] on span "Sim" at bounding box center [339, 199] width 10 height 10
click at [779, 103] on span "Atualizar tabela" at bounding box center [798, 104] width 44 height 10
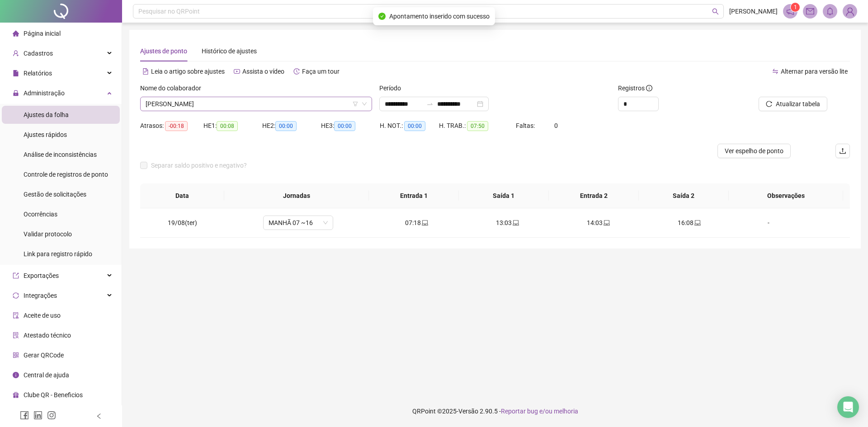
click at [234, 104] on span "[PERSON_NAME]" at bounding box center [256, 104] width 221 height 14
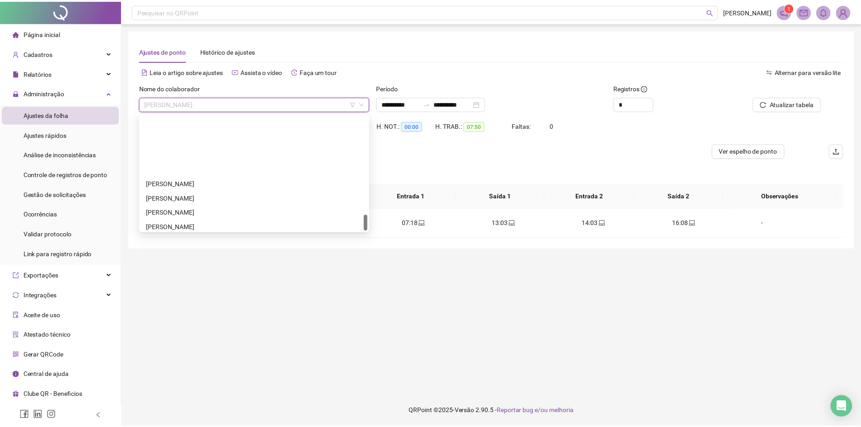
scroll to position [709, 0]
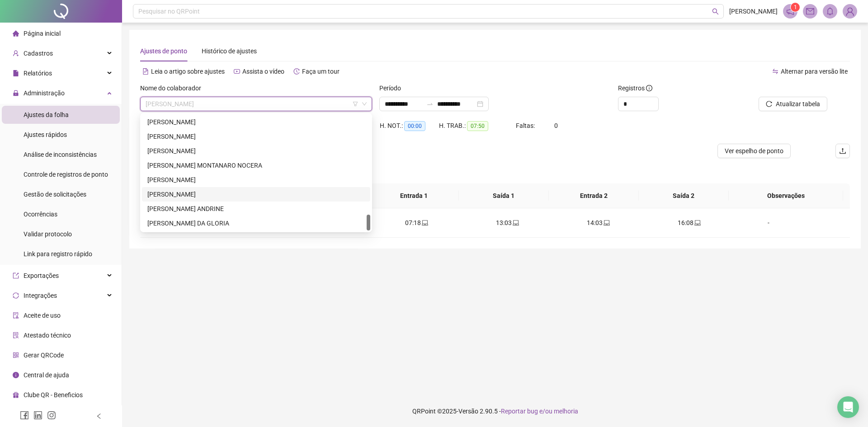
click at [224, 195] on div "[PERSON_NAME]" at bounding box center [255, 194] width 217 height 10
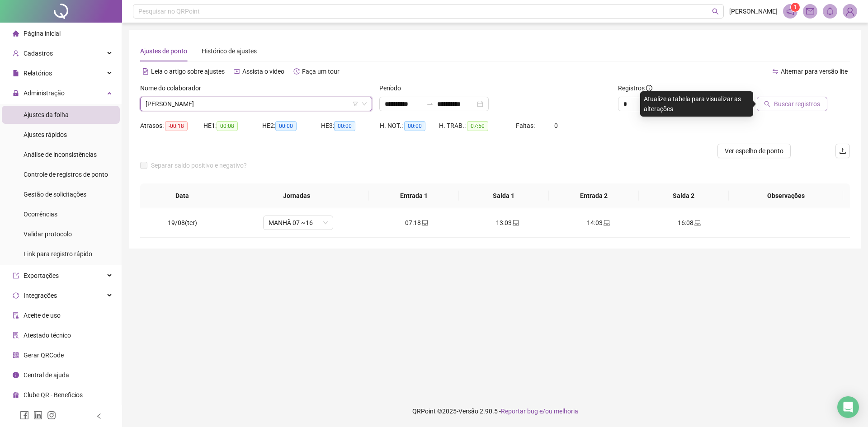
click at [812, 109] on button "Buscar registros" at bounding box center [792, 104] width 71 height 14
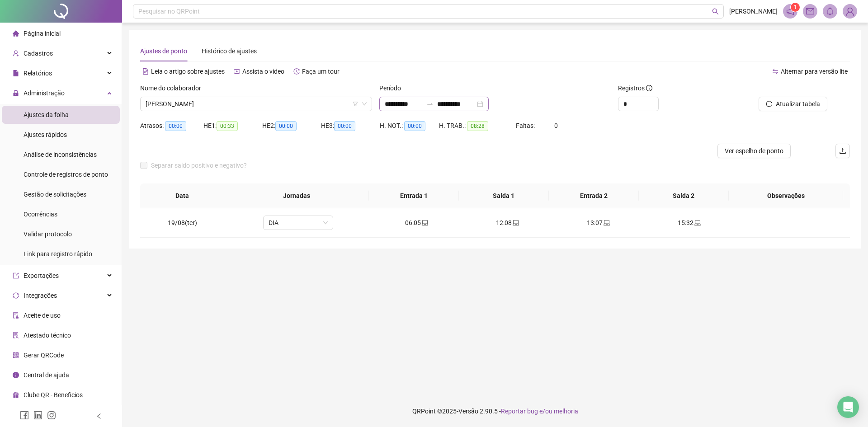
click at [489, 104] on div "**********" at bounding box center [433, 104] width 109 height 14
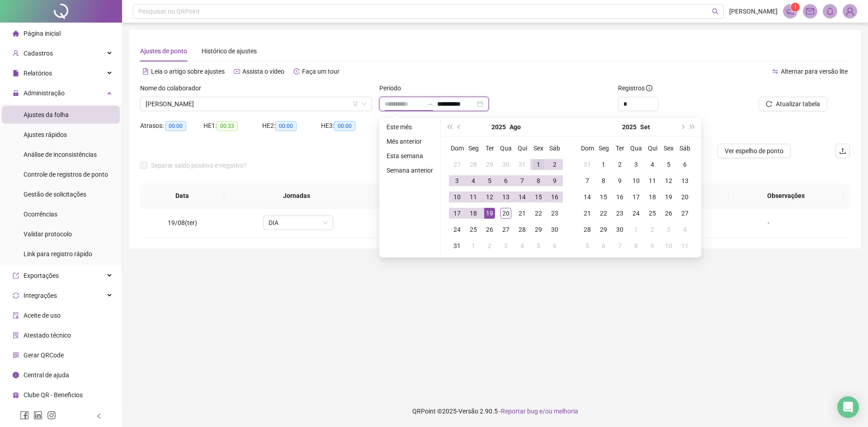
type input "**********"
click at [536, 163] on div "1" at bounding box center [538, 164] width 11 height 11
type input "**********"
click at [490, 215] on div "19" at bounding box center [489, 213] width 11 height 11
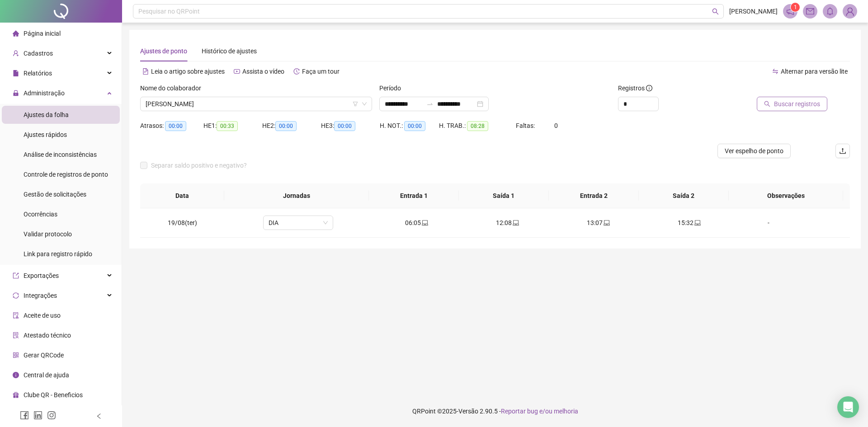
click at [784, 104] on span "Buscar registros" at bounding box center [797, 104] width 46 height 10
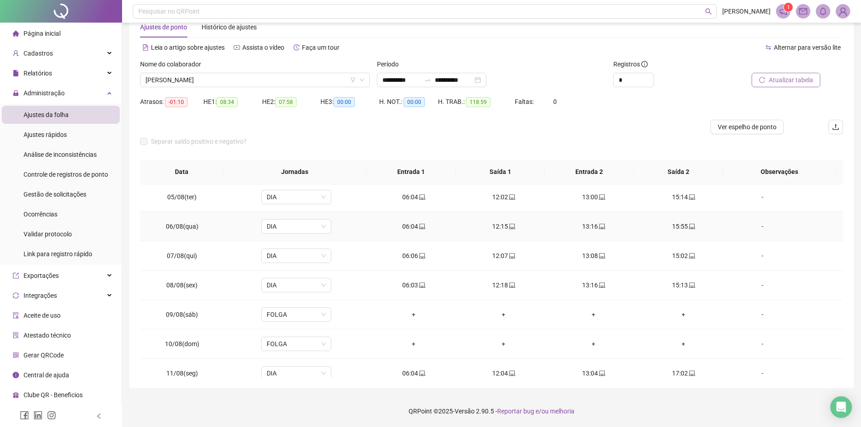
scroll to position [136, 0]
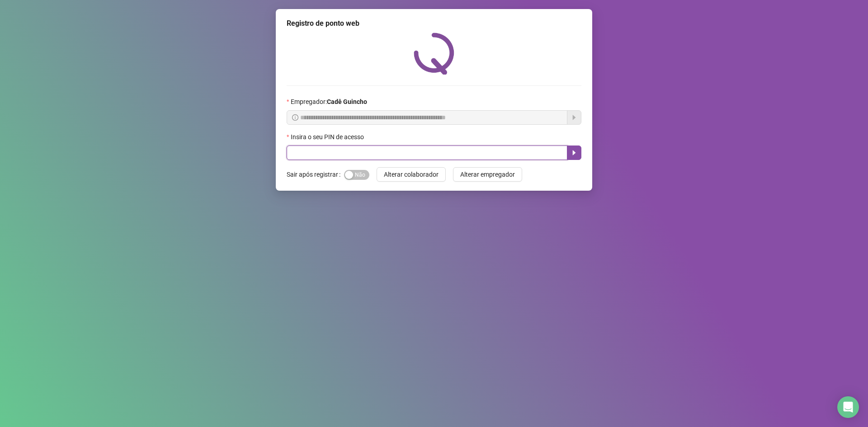
click at [348, 156] on input "text" at bounding box center [427, 153] width 281 height 14
type input "*****"
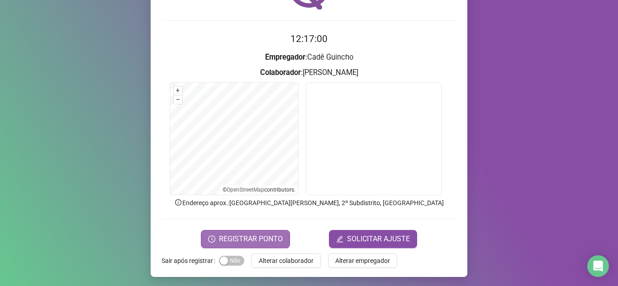
scroll to position [67, 0]
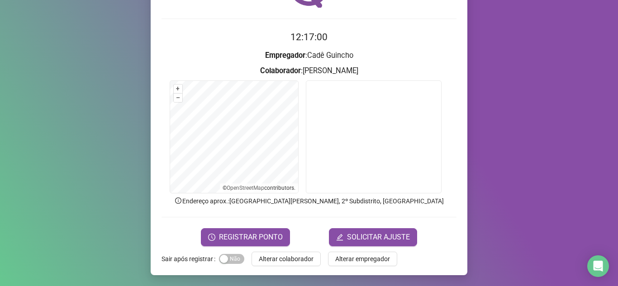
click at [268, 247] on div "Registro de ponto web 12:17:00 Empregador : Cadê Guincho Colaborador : KAREN AD…" at bounding box center [309, 108] width 317 height 333
click at [265, 241] on span "REGISTRAR PONTO" at bounding box center [251, 237] width 64 height 11
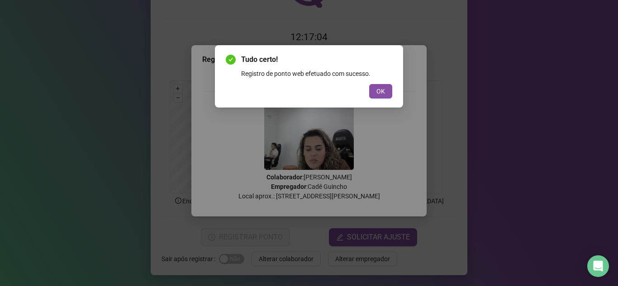
click at [392, 89] on div "Tudo certo! Registro de ponto web efetuado com sucesso. OK" at bounding box center [309, 76] width 188 height 62
click at [384, 89] on span "OK" at bounding box center [380, 91] width 9 height 10
